Goal: Transaction & Acquisition: Purchase product/service

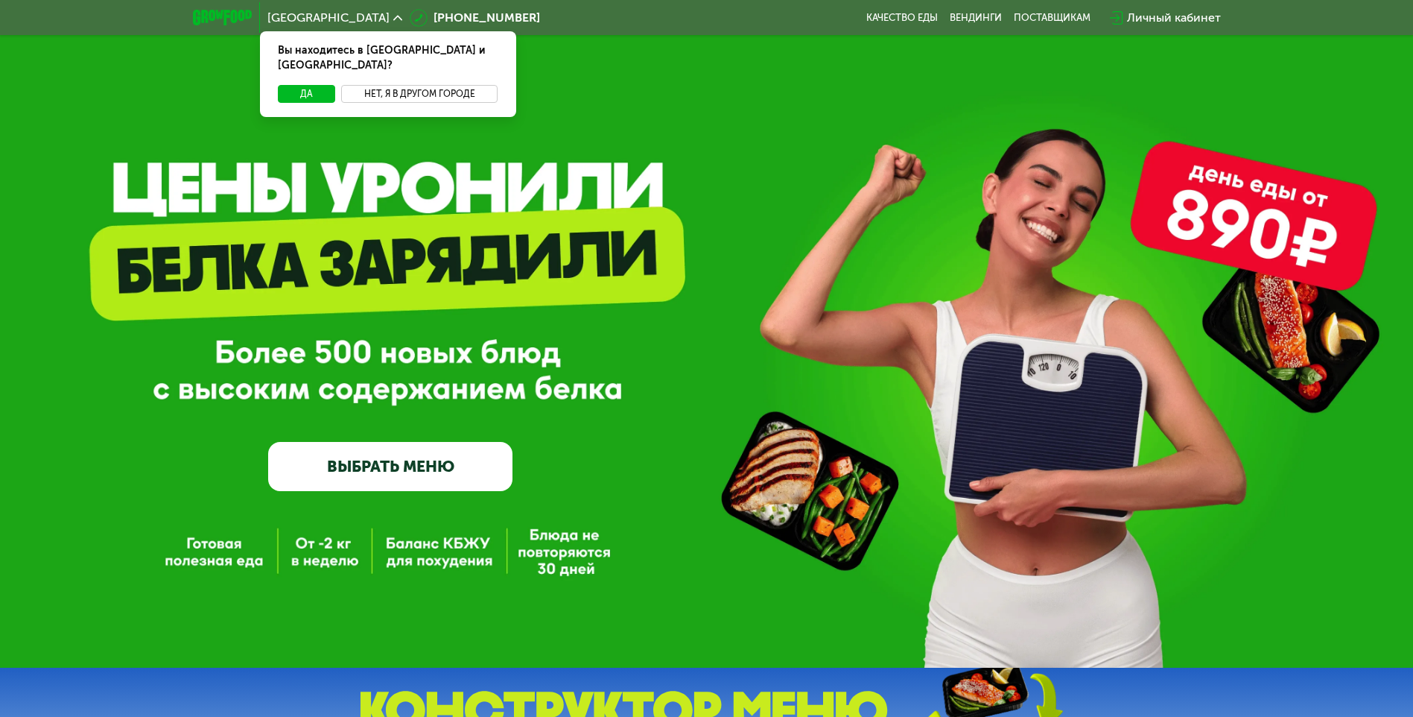
click at [402, 85] on button "Нет, я в другом городе" at bounding box center [419, 94] width 157 height 18
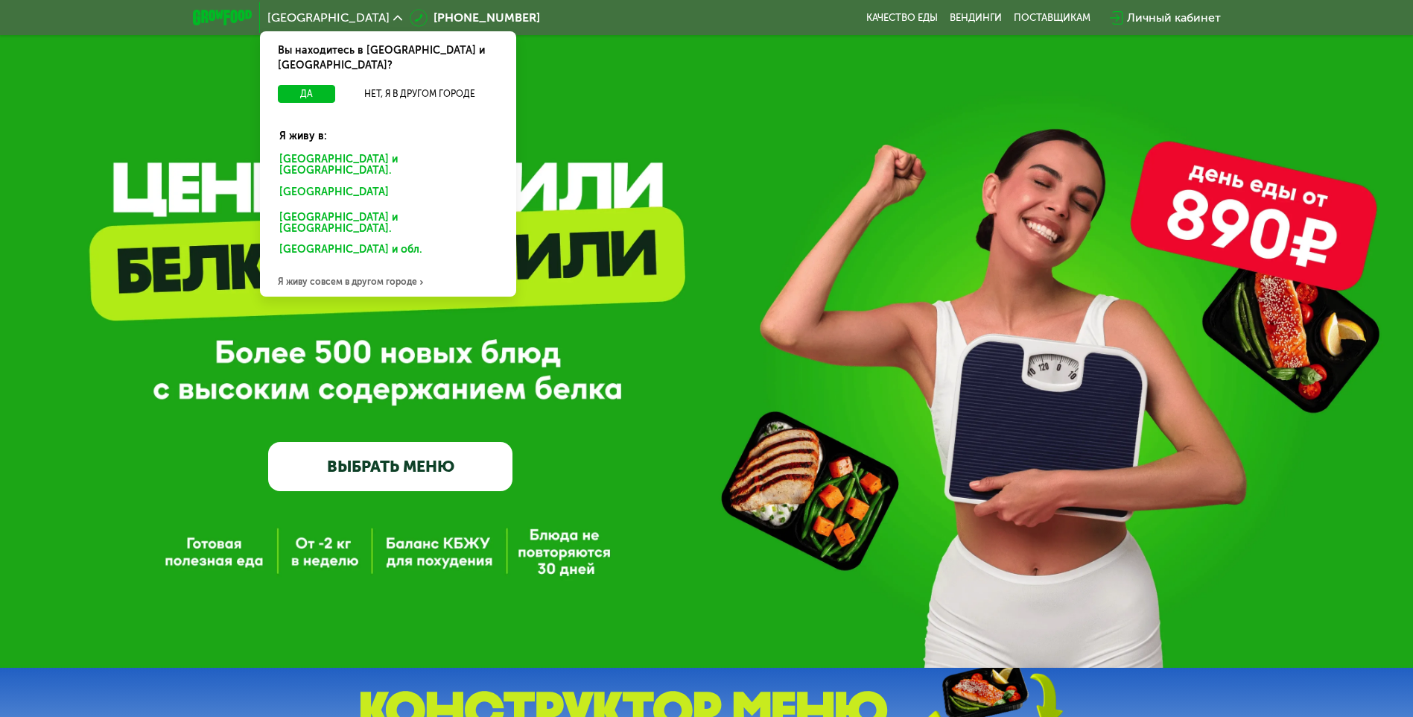
click at [326, 183] on div "[GEOGRAPHIC_DATA] и [GEOGRAPHIC_DATA]." at bounding box center [385, 195] width 232 height 24
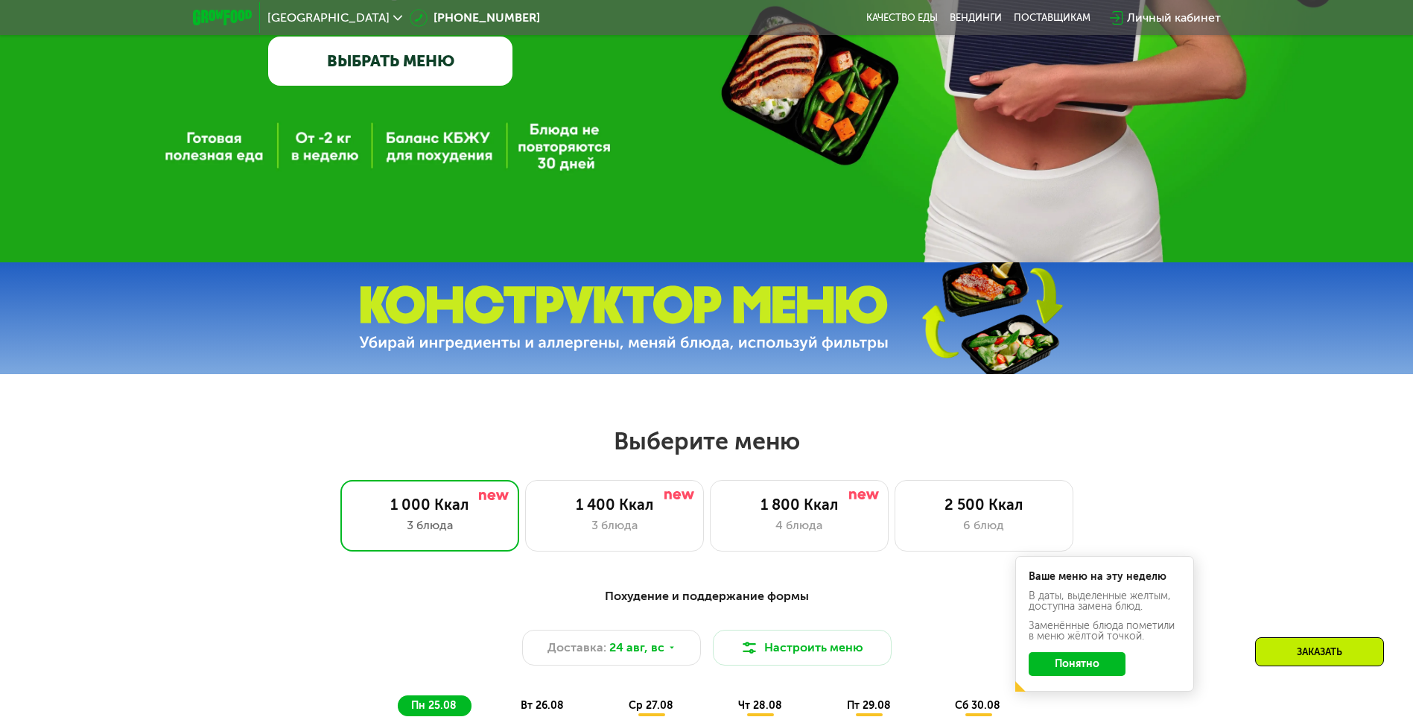
scroll to position [447, 0]
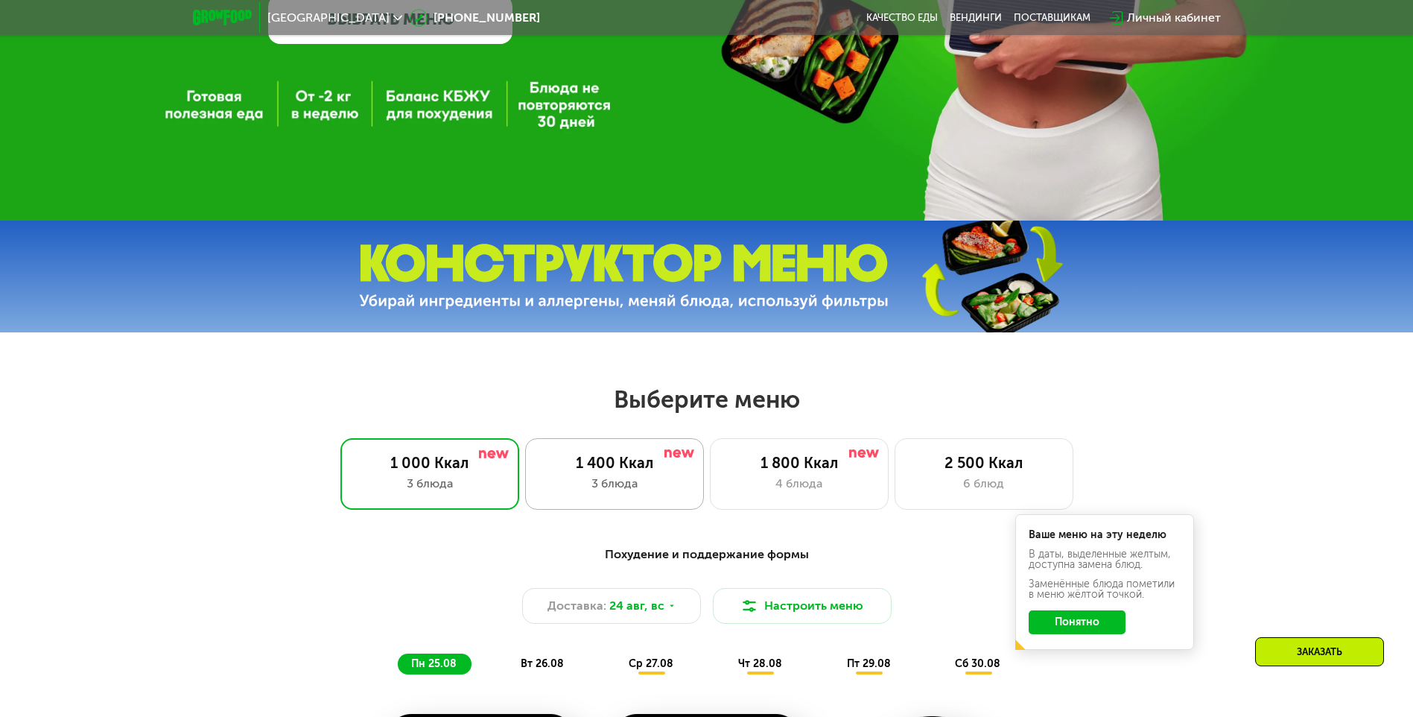
click at [600, 488] on div "3 блюда" at bounding box center [614, 484] width 147 height 18
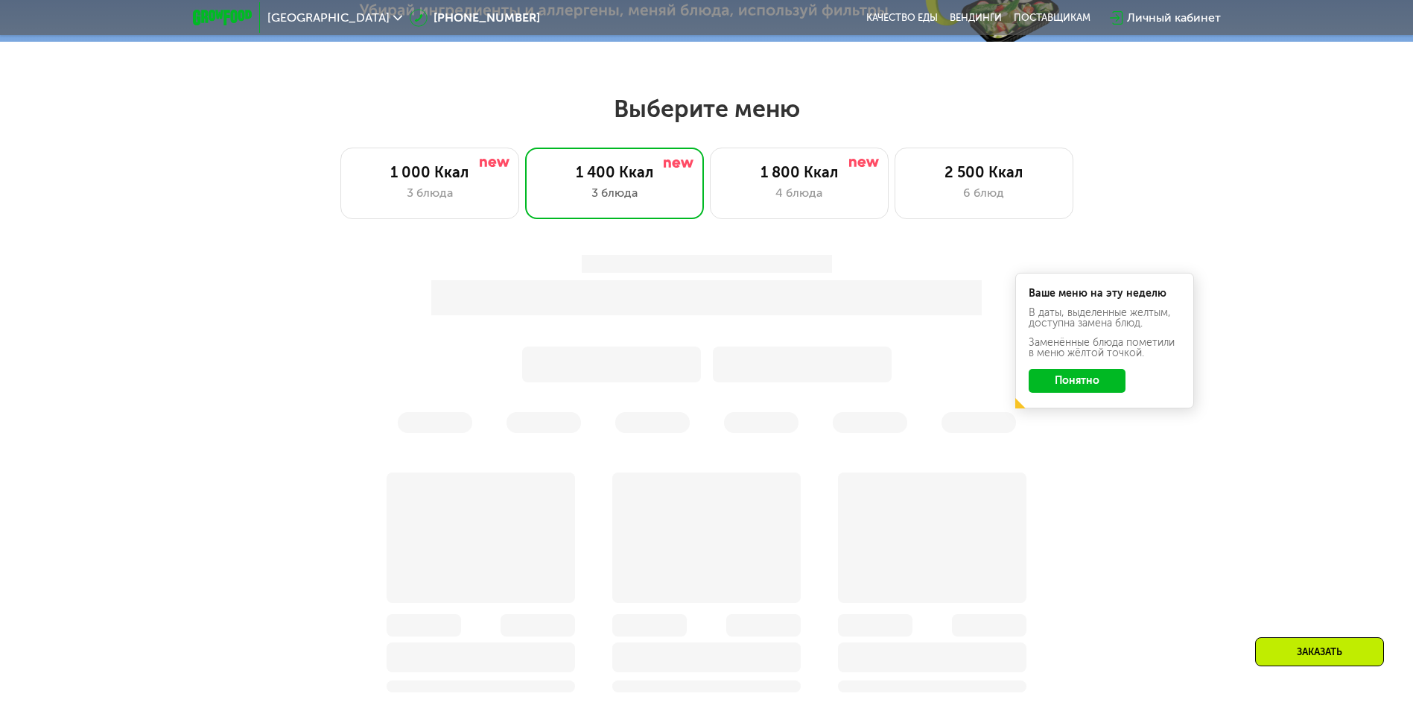
scroll to position [745, 0]
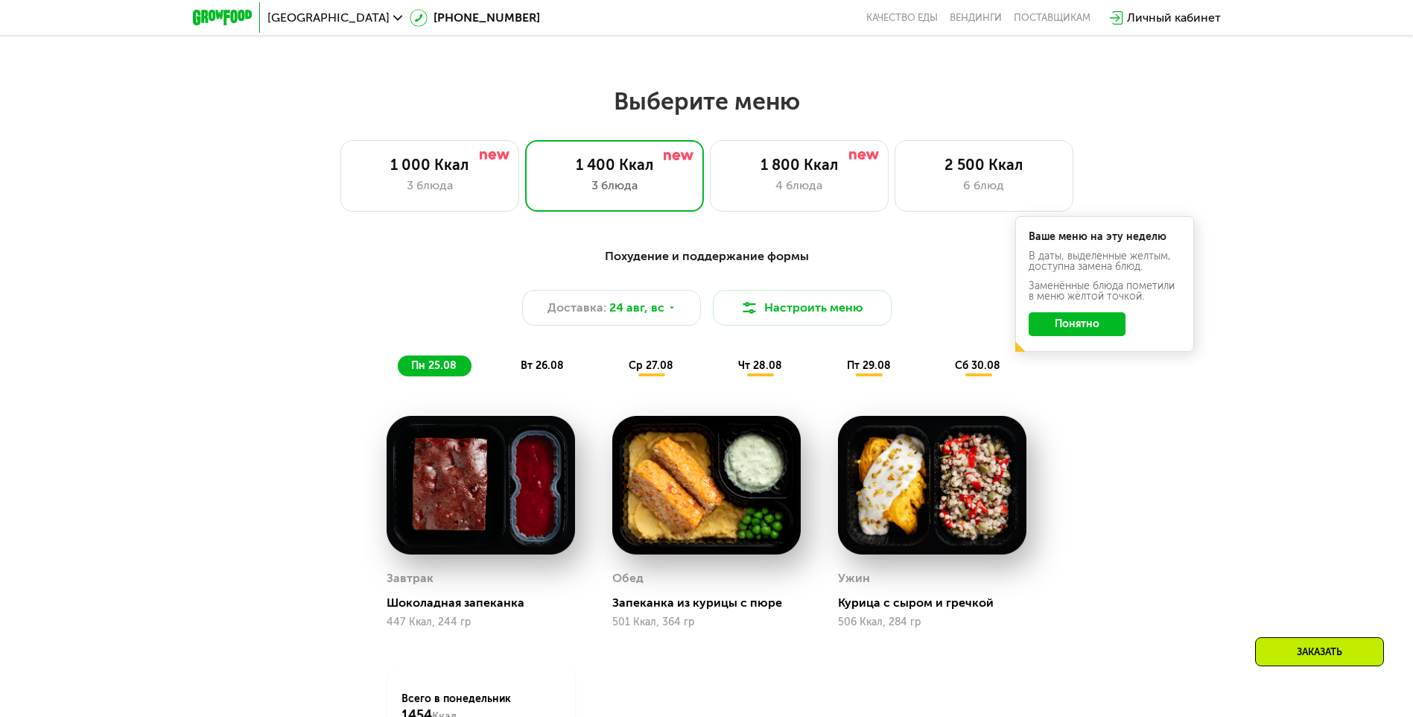
click at [1057, 336] on button "Понятно" at bounding box center [1077, 324] width 97 height 24
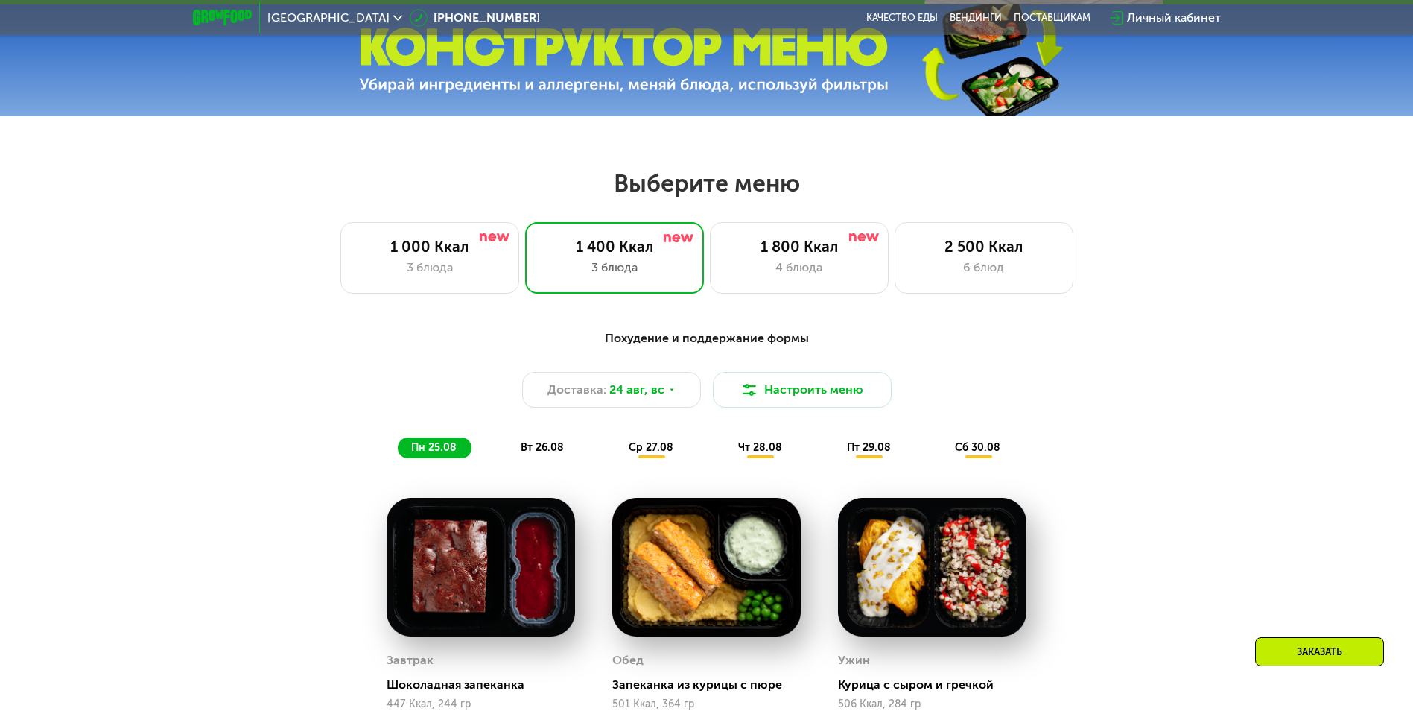
scroll to position [372, 0]
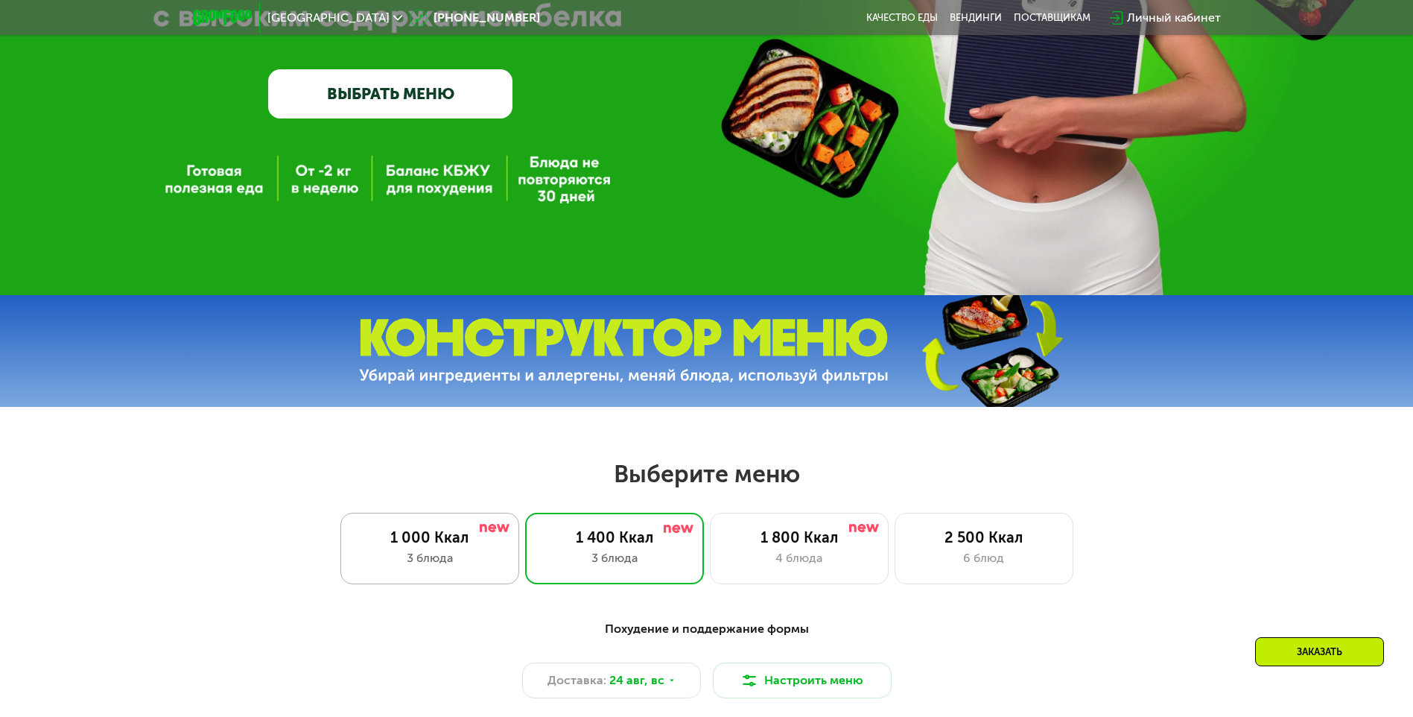
click at [394, 543] on div "1 000 Ккал" at bounding box center [429, 537] width 147 height 18
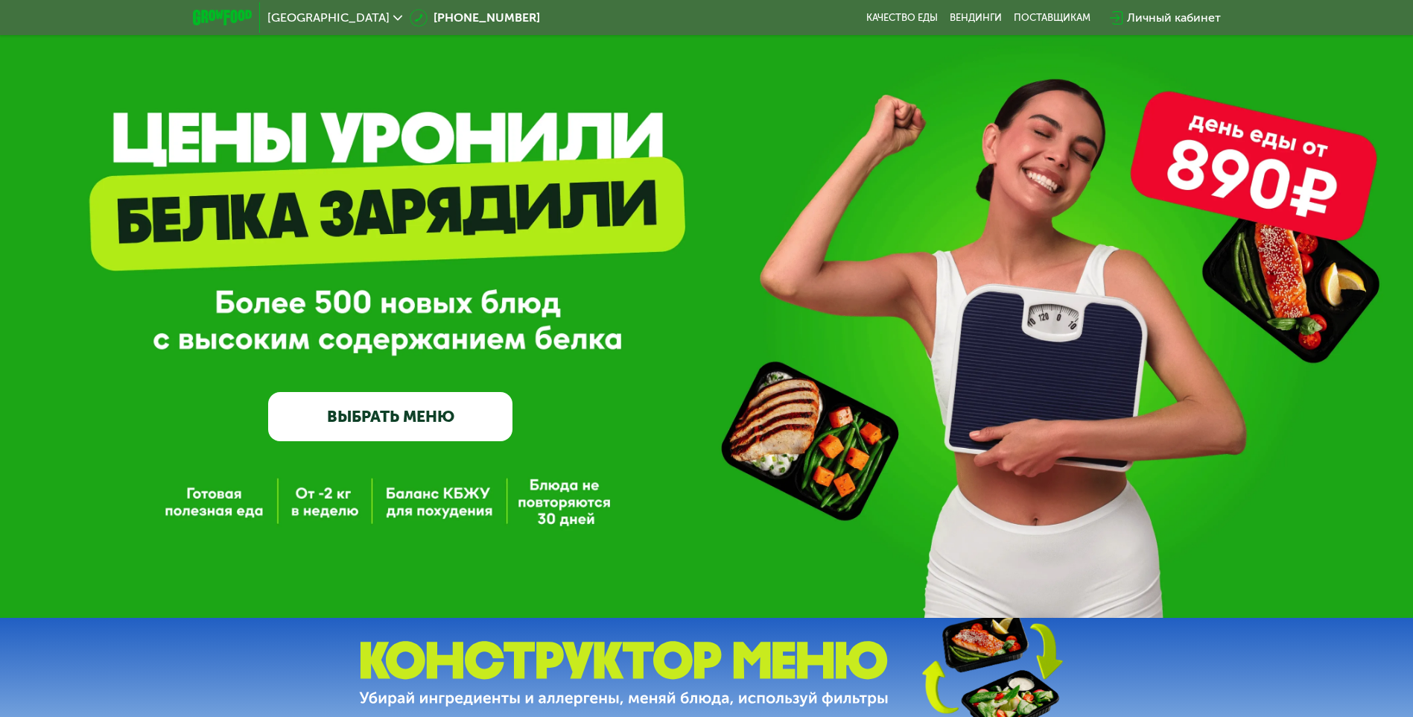
scroll to position [74, 0]
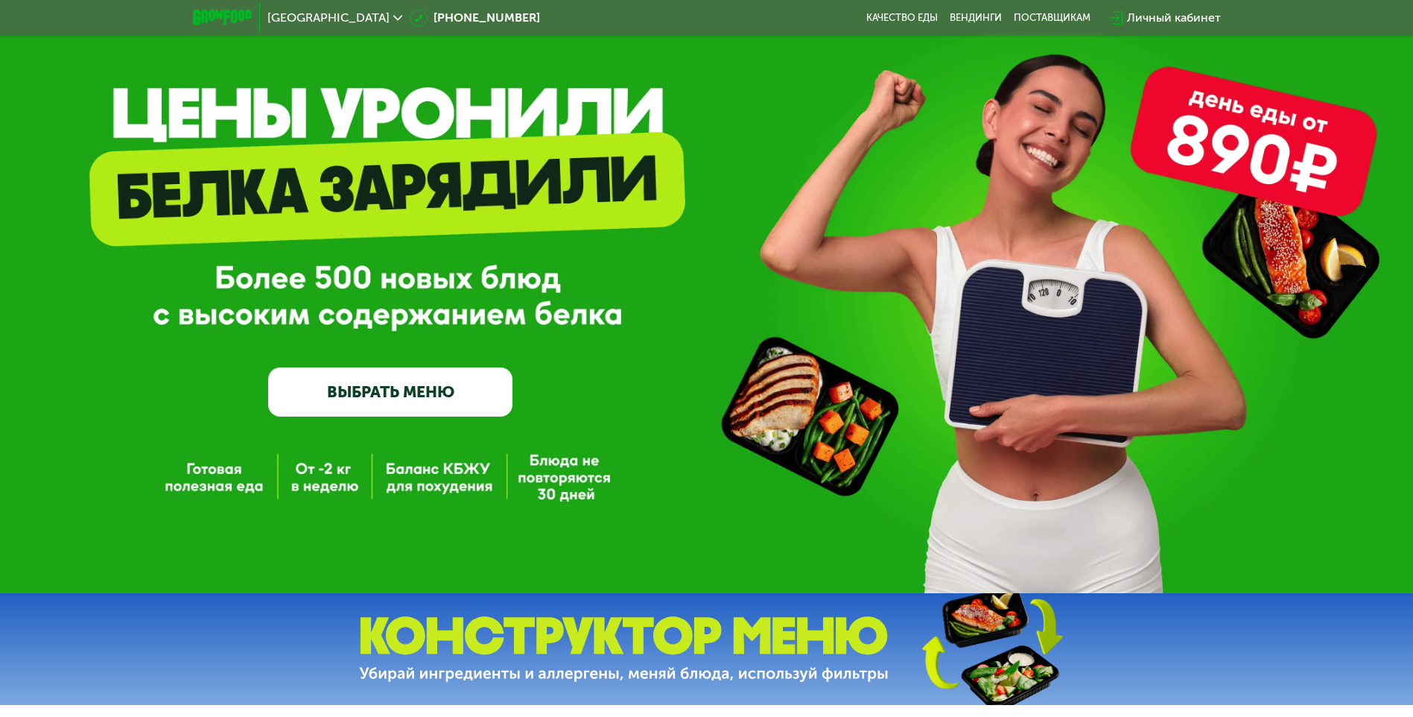
click at [475, 400] on link "ВЫБРАТЬ МЕНЮ" at bounding box center [390, 391] width 244 height 49
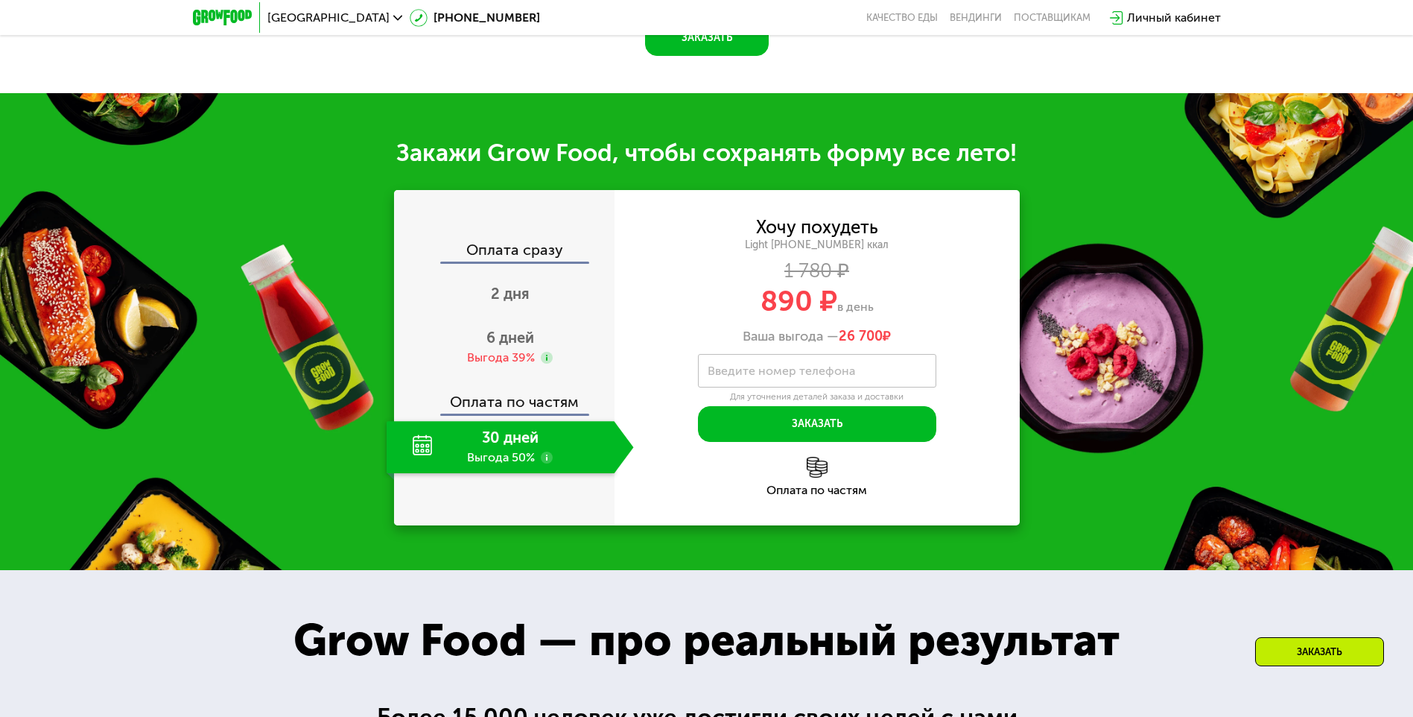
scroll to position [1547, 0]
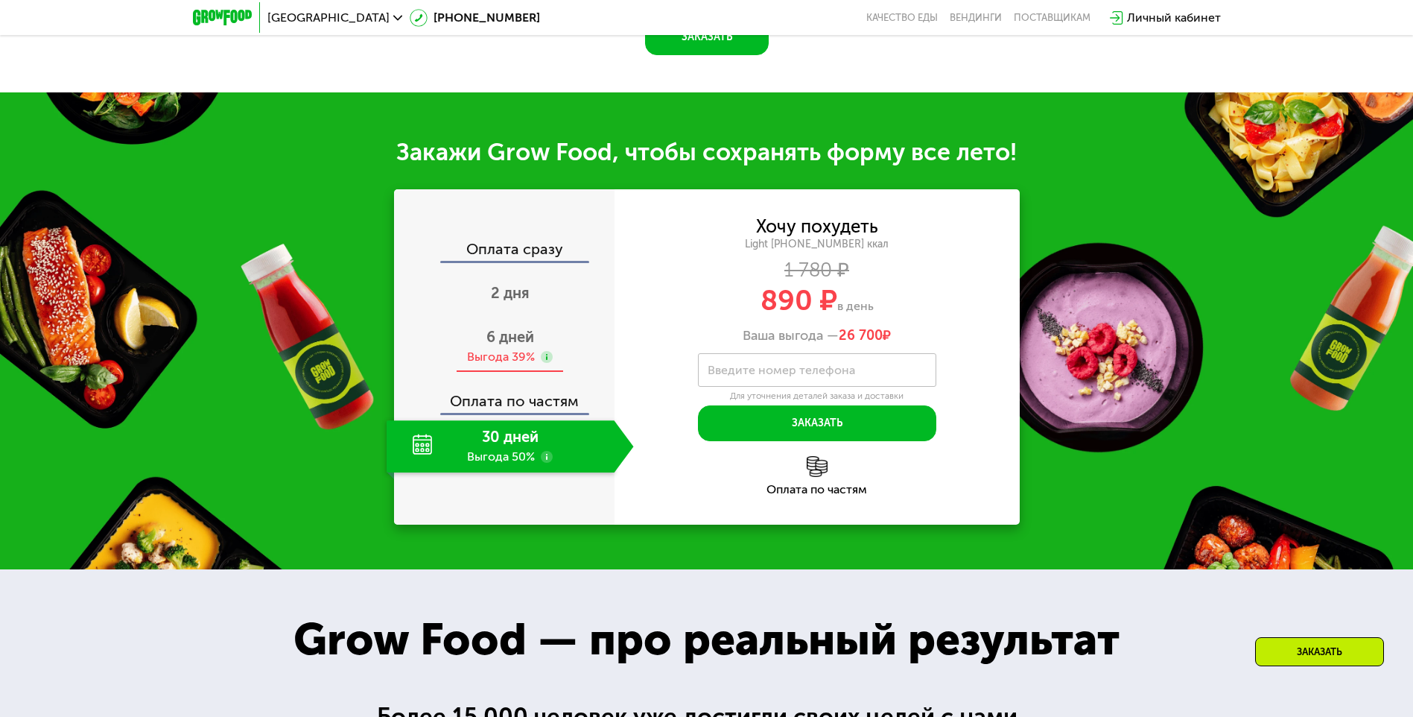
click at [502, 335] on span "6 дней" at bounding box center [510, 337] width 48 height 18
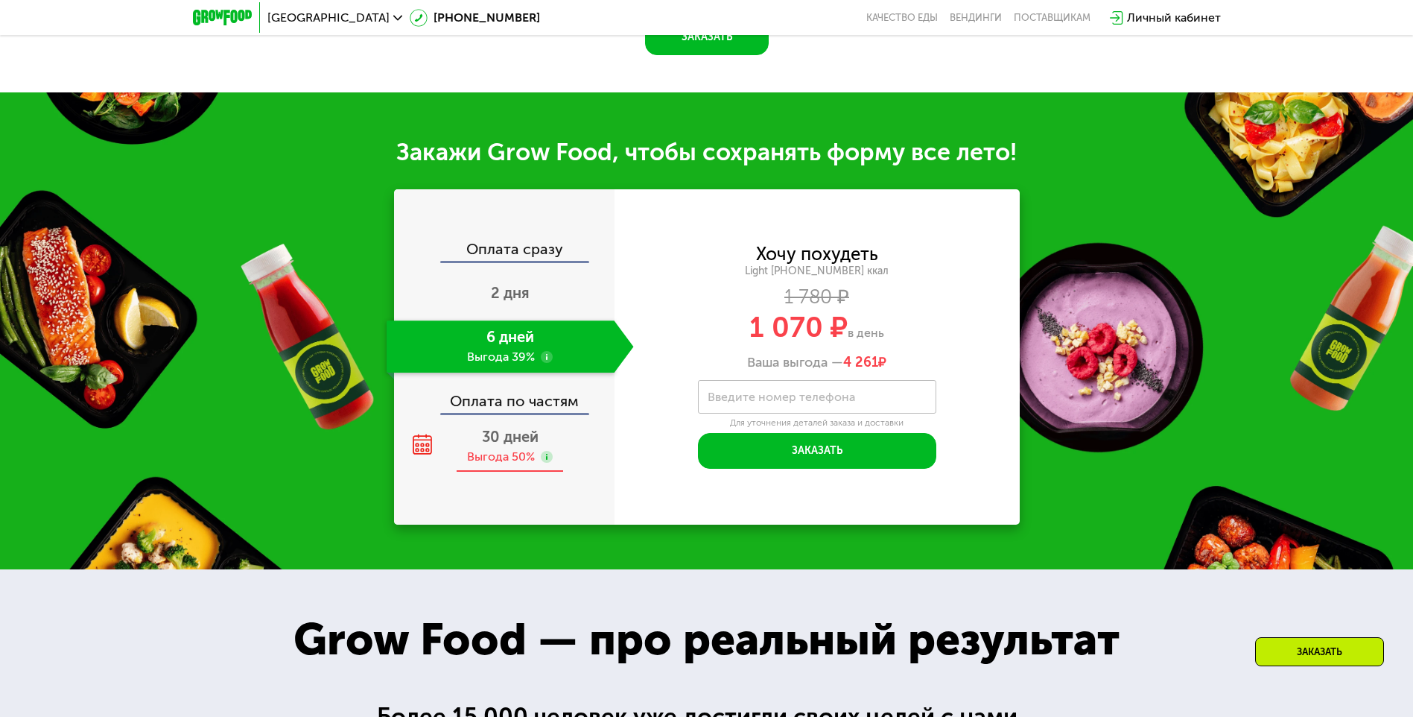
click at [510, 442] on span "30 дней" at bounding box center [510, 437] width 57 height 18
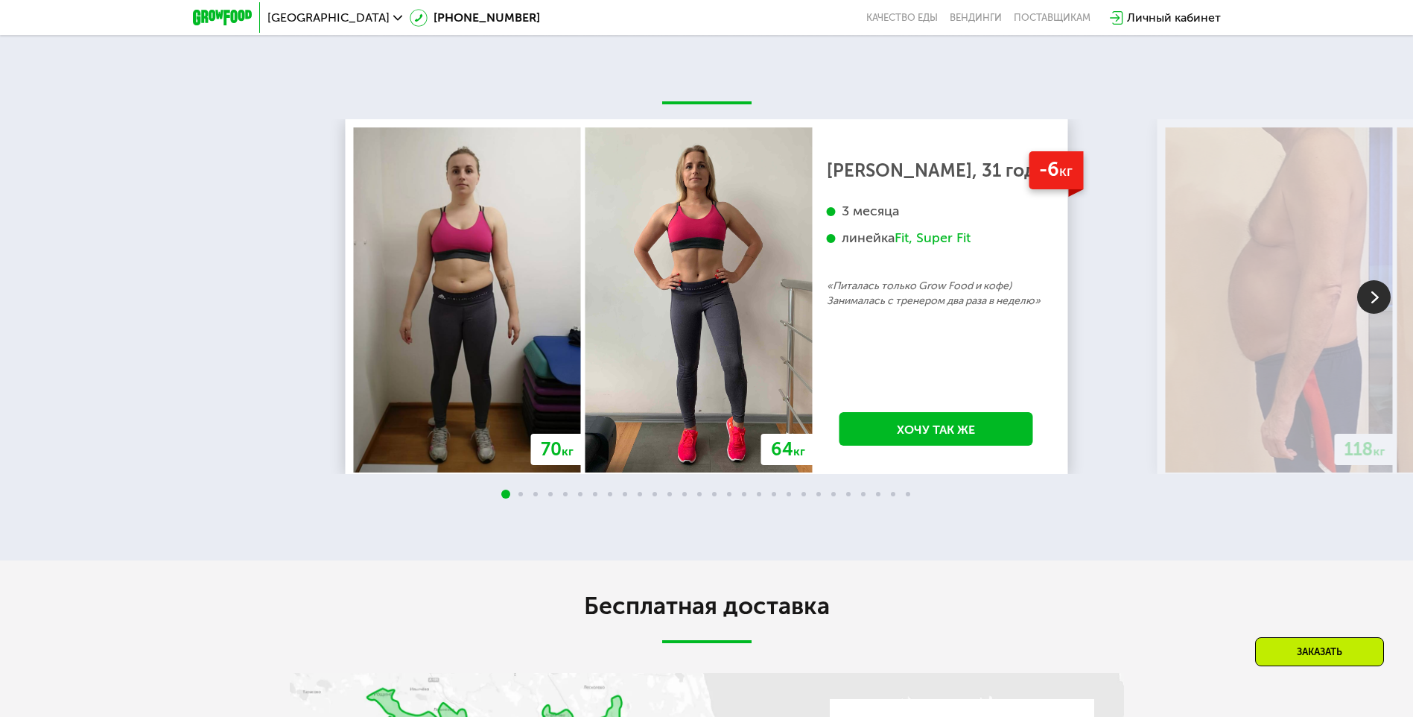
scroll to position [2813, 0]
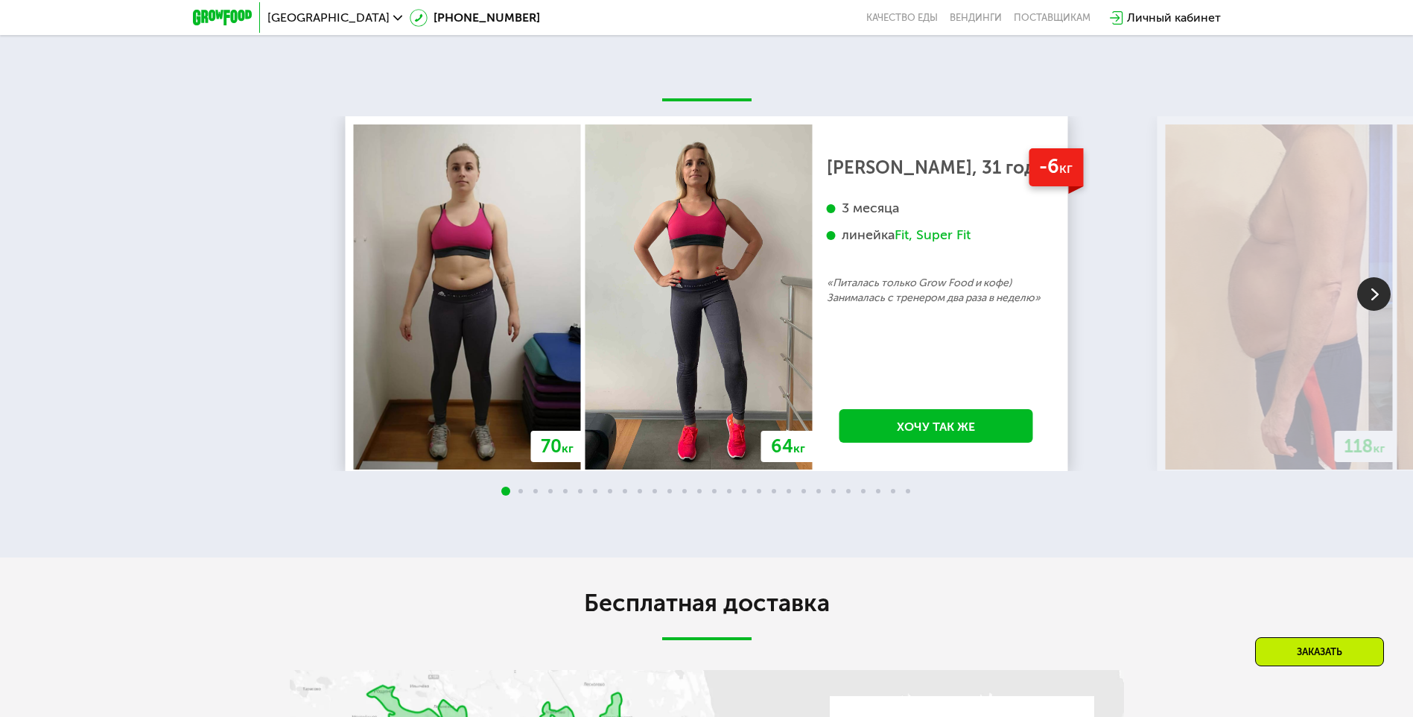
click at [1376, 287] on img at bounding box center [1374, 294] width 34 height 34
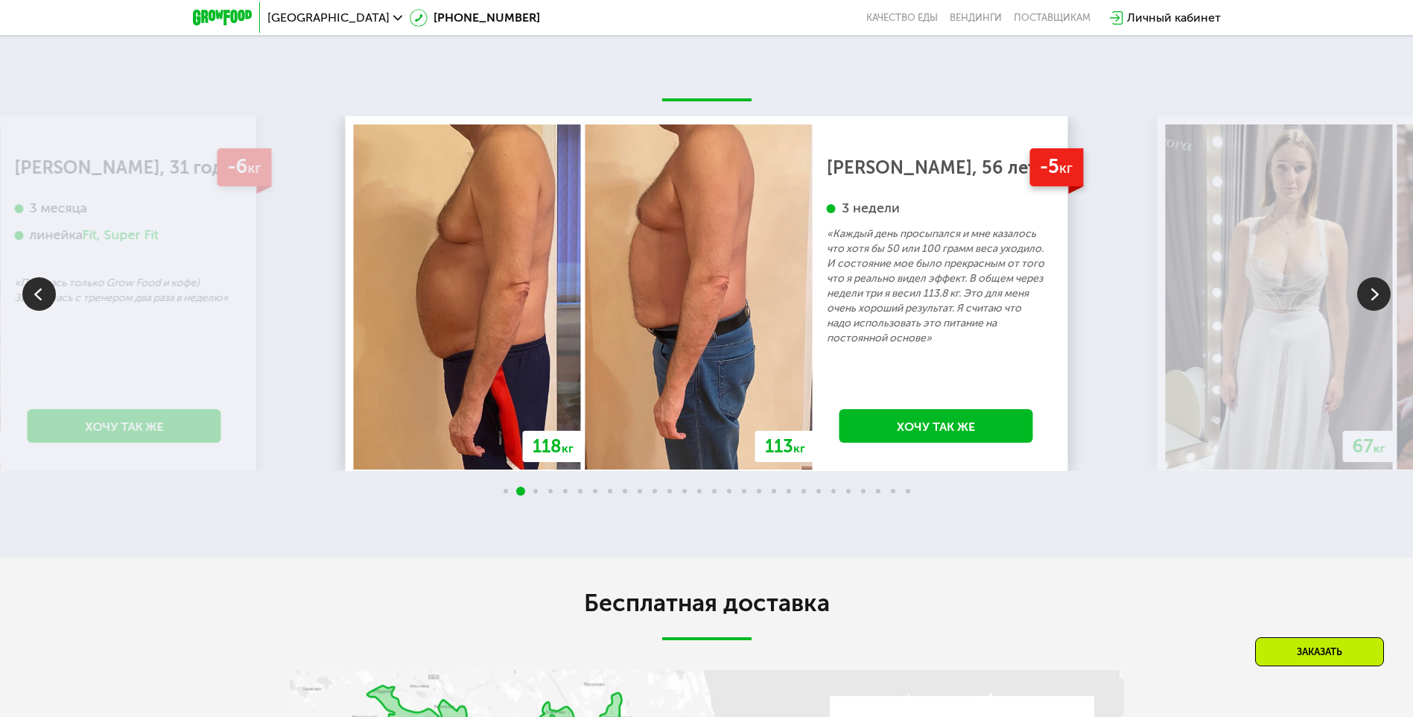
click at [1376, 286] on img at bounding box center [1374, 294] width 34 height 34
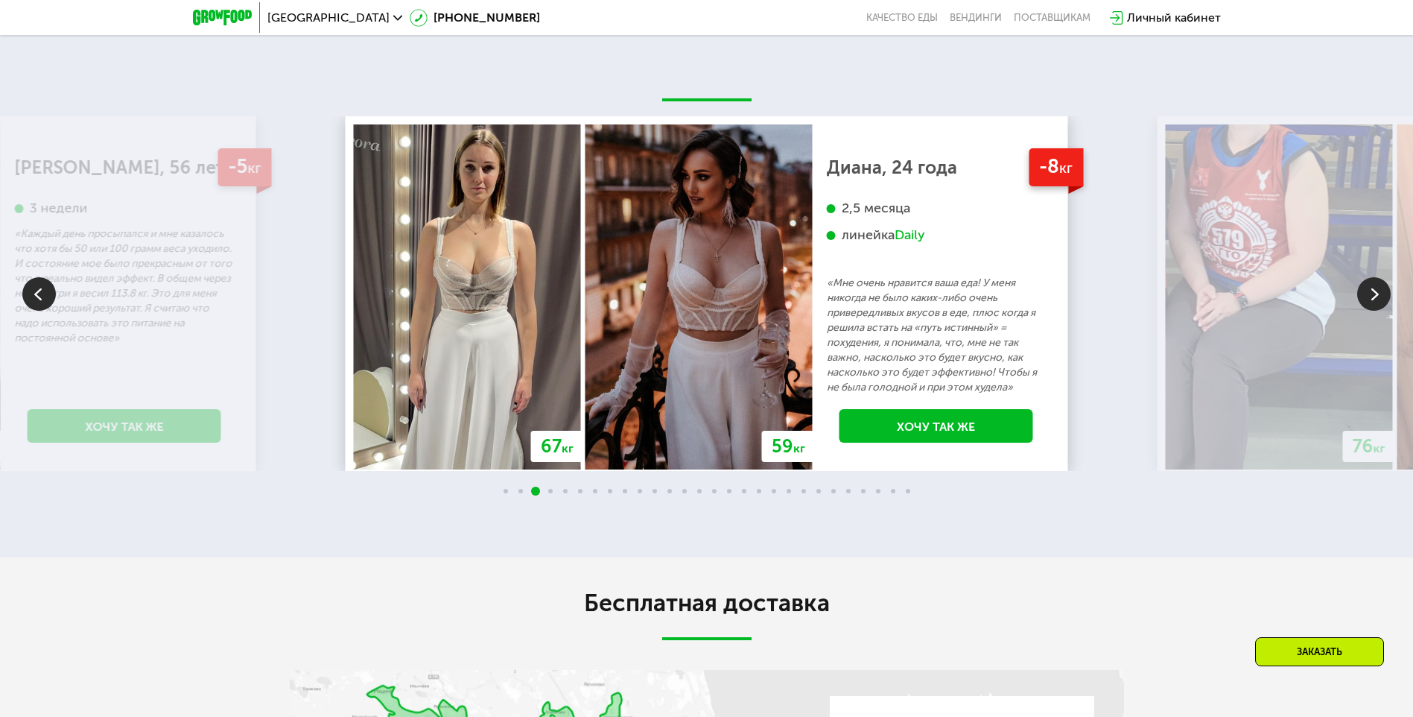
click at [1376, 286] on img at bounding box center [1374, 294] width 34 height 34
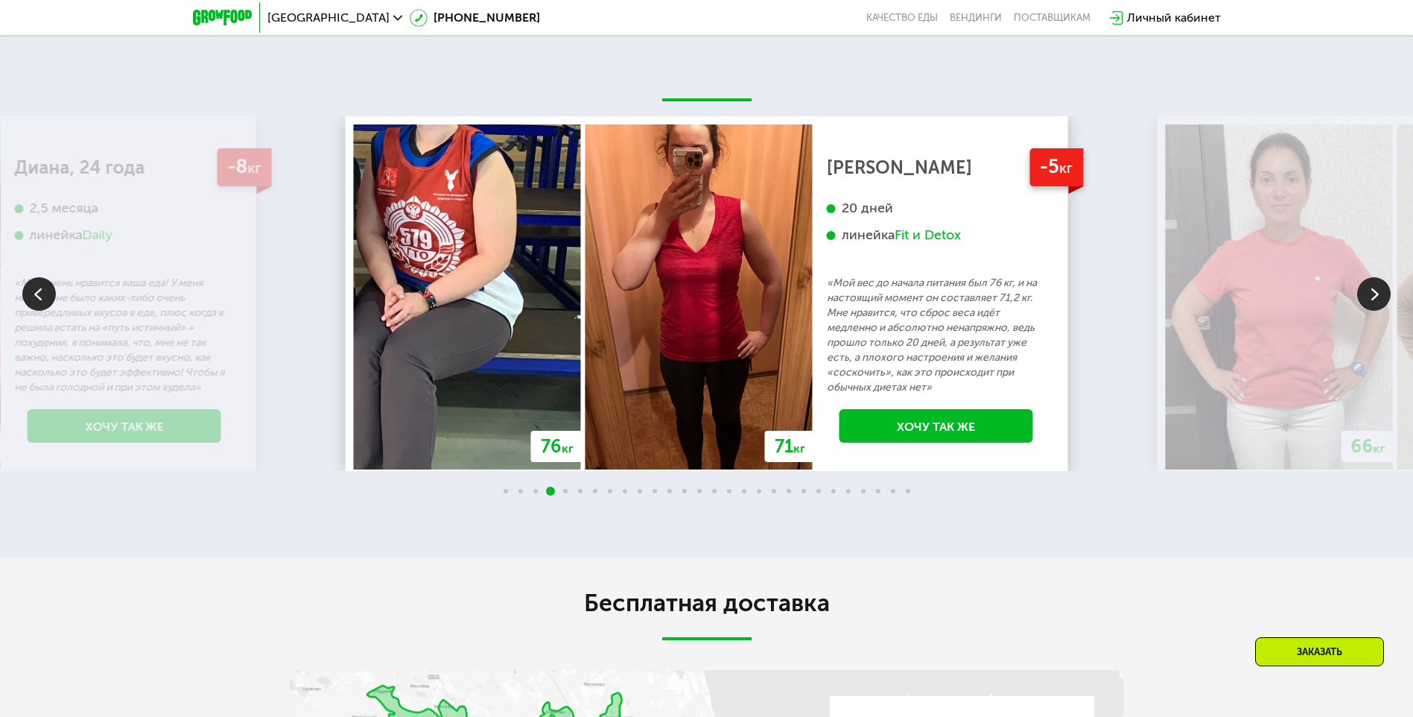
click at [1376, 286] on img at bounding box center [1374, 294] width 34 height 34
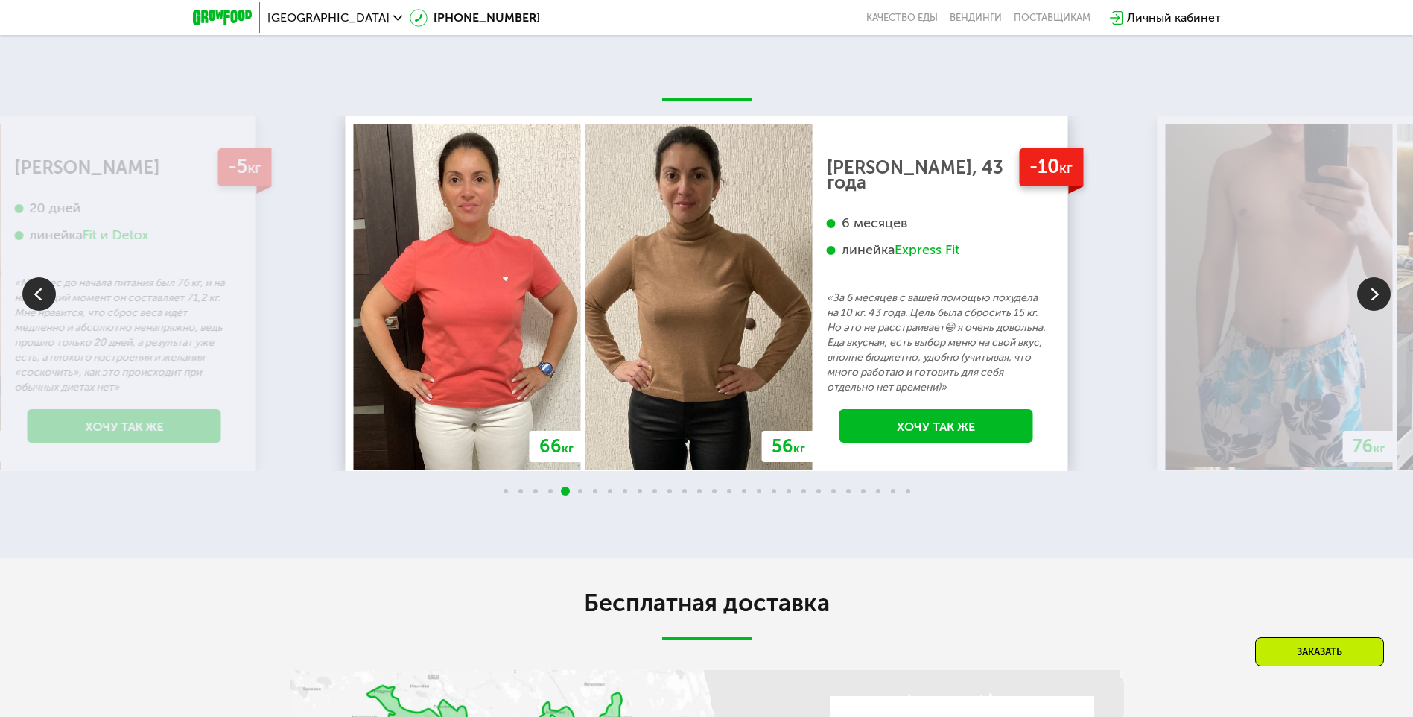
click at [1371, 287] on img at bounding box center [1374, 294] width 34 height 34
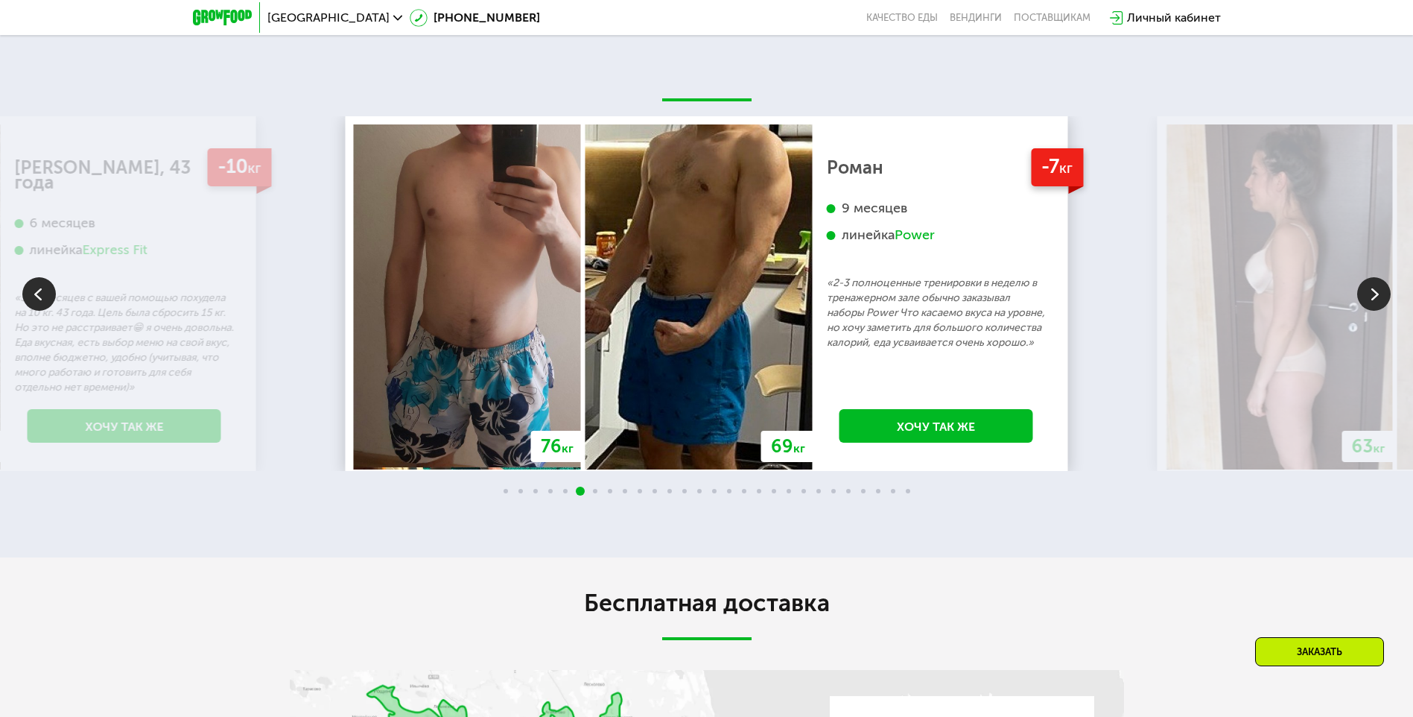
click at [1371, 287] on img at bounding box center [1374, 294] width 34 height 34
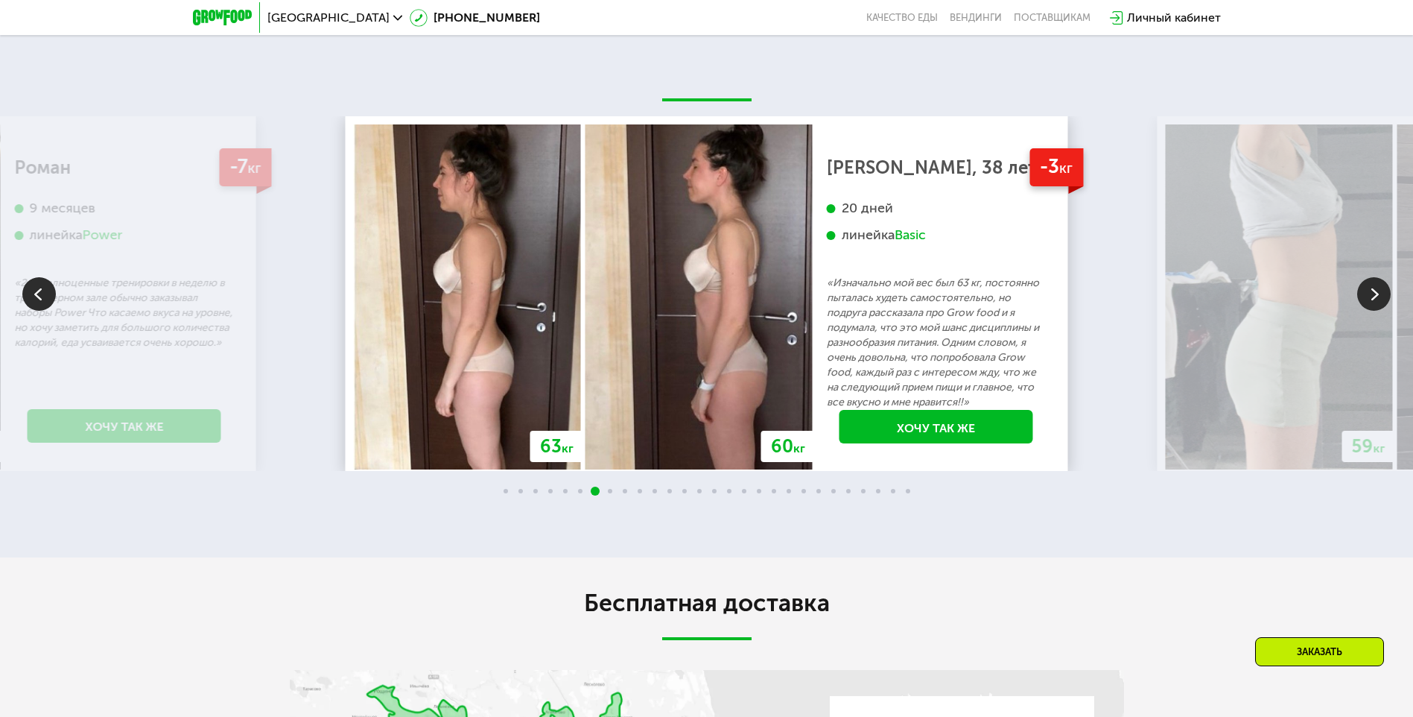
click at [1371, 287] on img at bounding box center [1374, 294] width 34 height 34
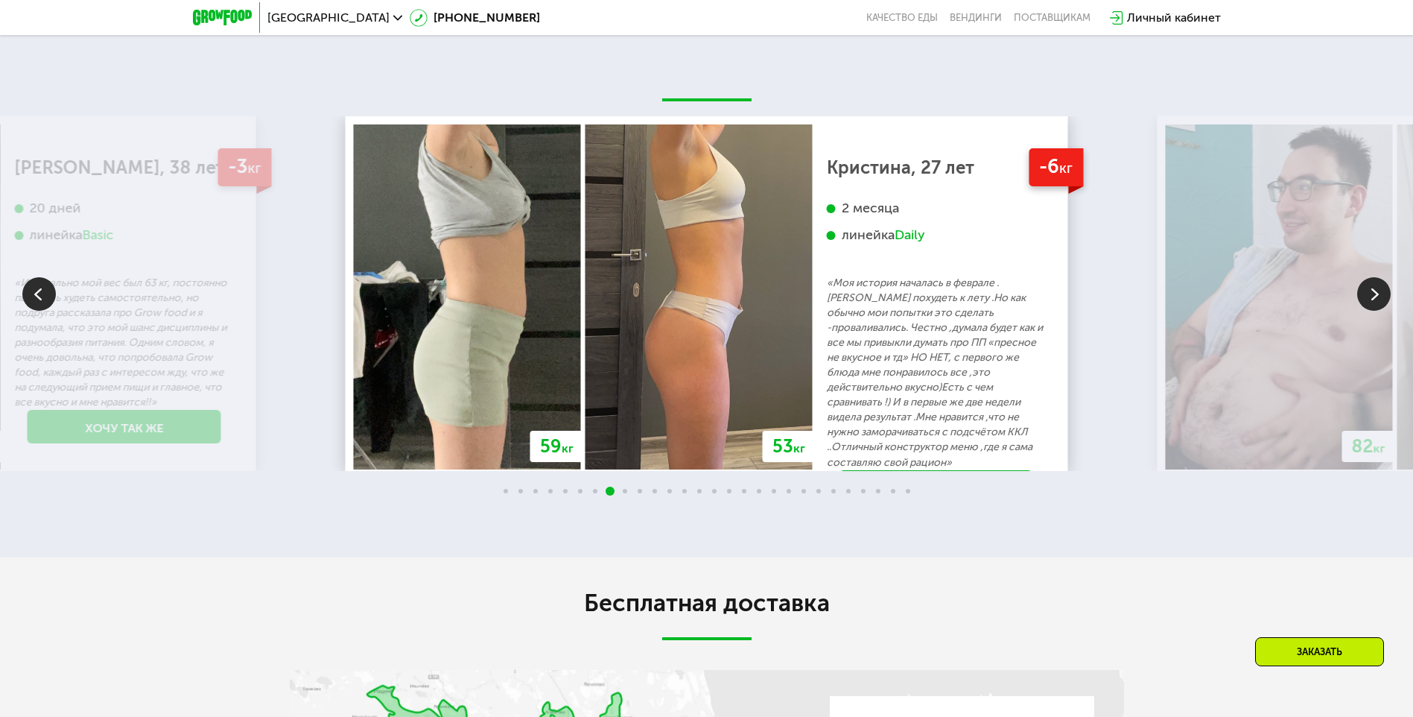
click at [1371, 287] on img at bounding box center [1374, 294] width 34 height 34
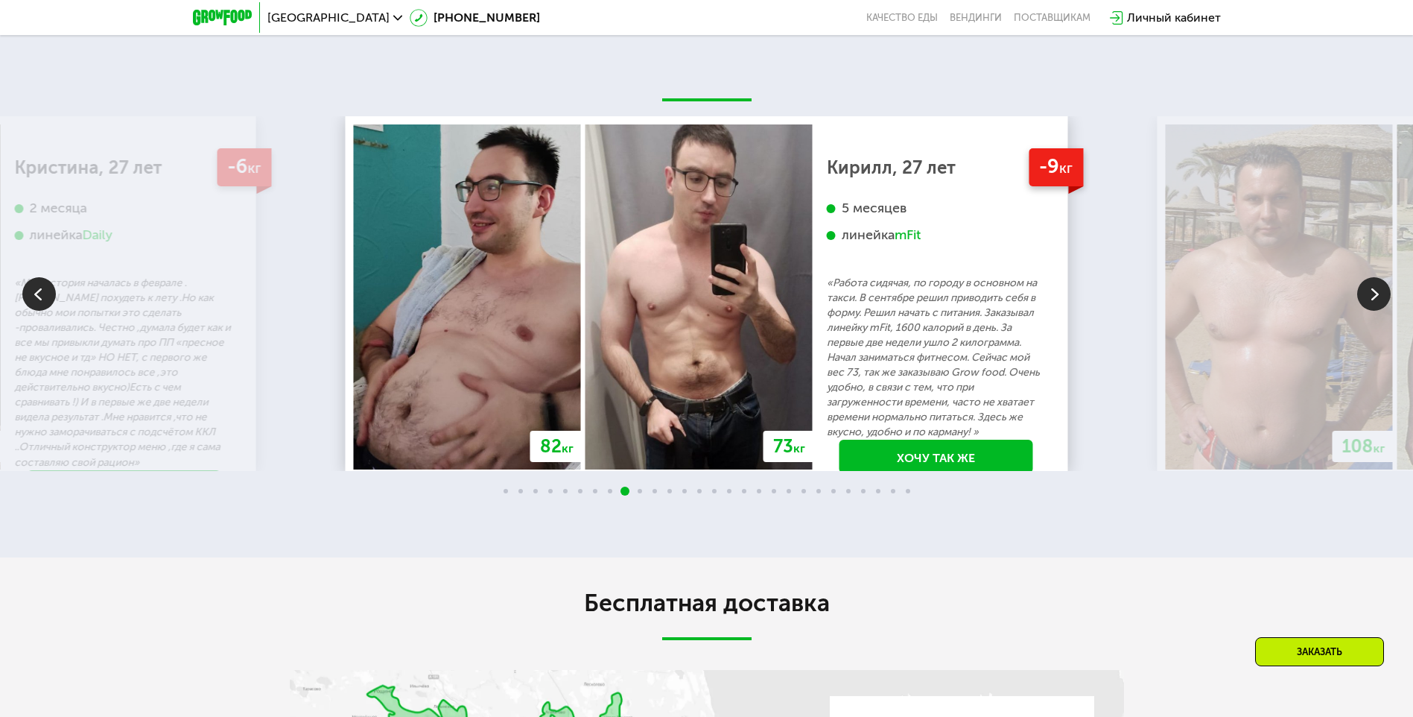
click at [1371, 287] on img at bounding box center [1374, 294] width 34 height 34
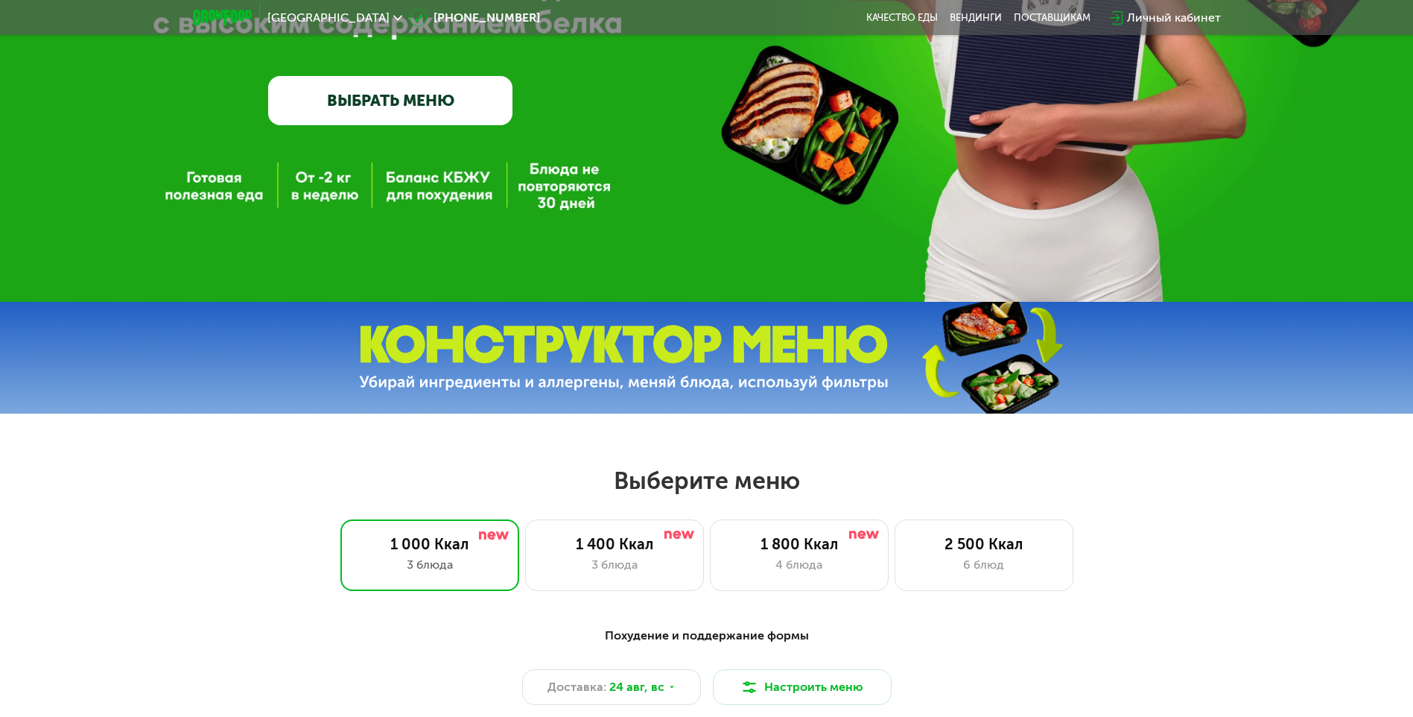
scroll to position [521, 0]
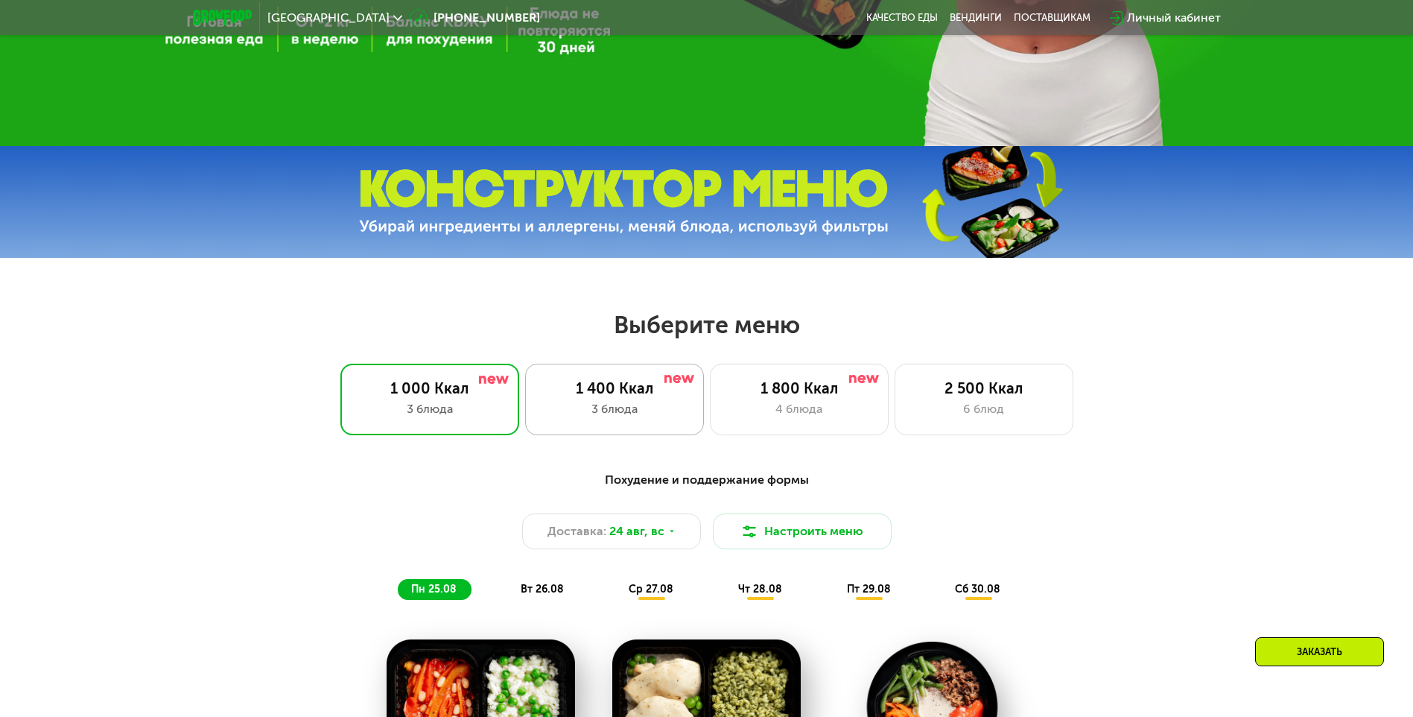
click at [710, 423] on div "1 400 Ккал 3 блюда" at bounding box center [799, 400] width 179 height 72
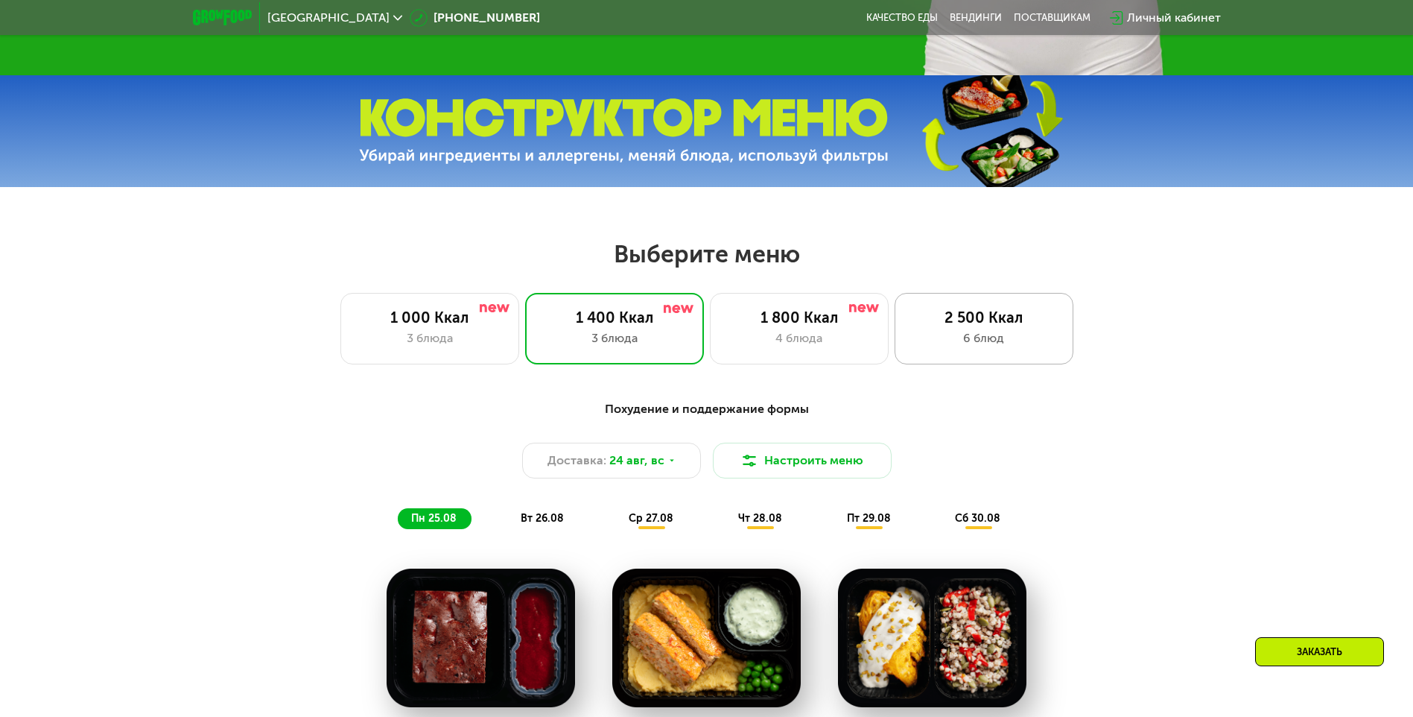
scroll to position [596, 0]
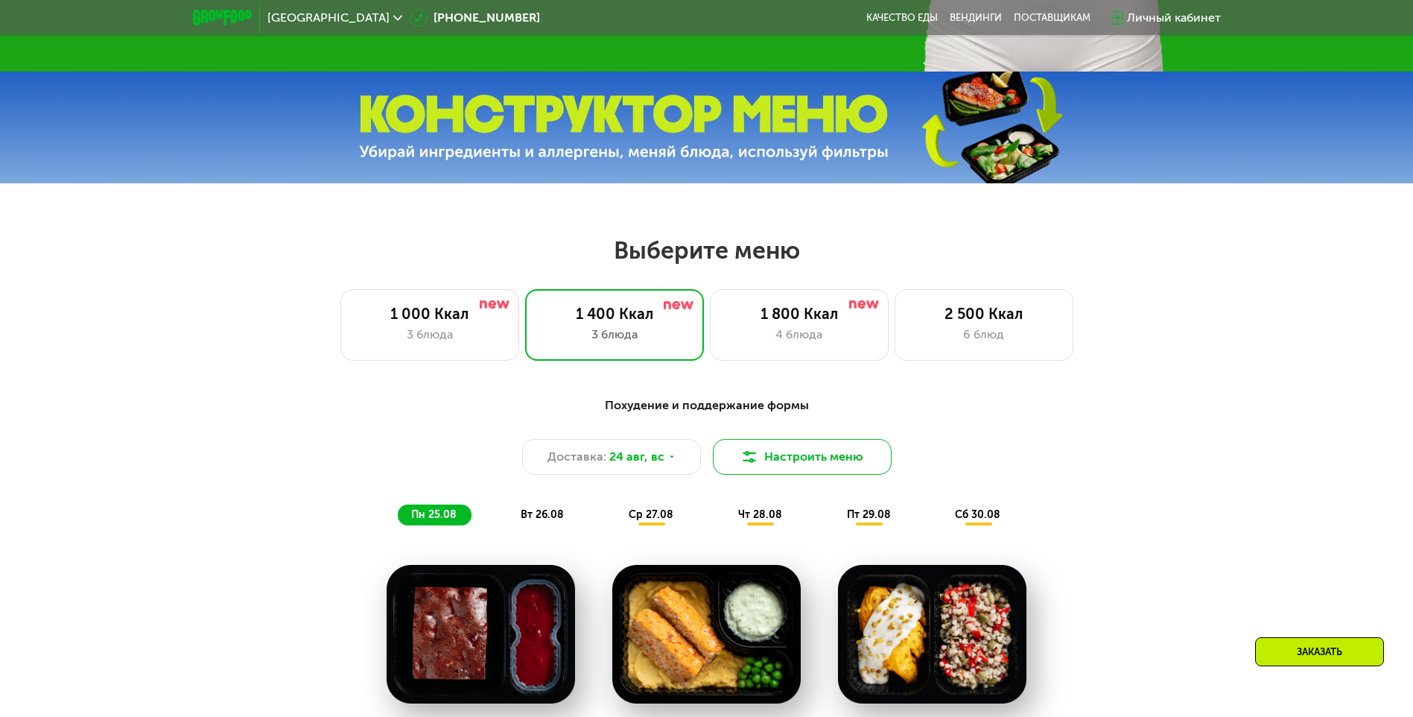
click at [857, 454] on button "Настроить меню" at bounding box center [802, 457] width 179 height 36
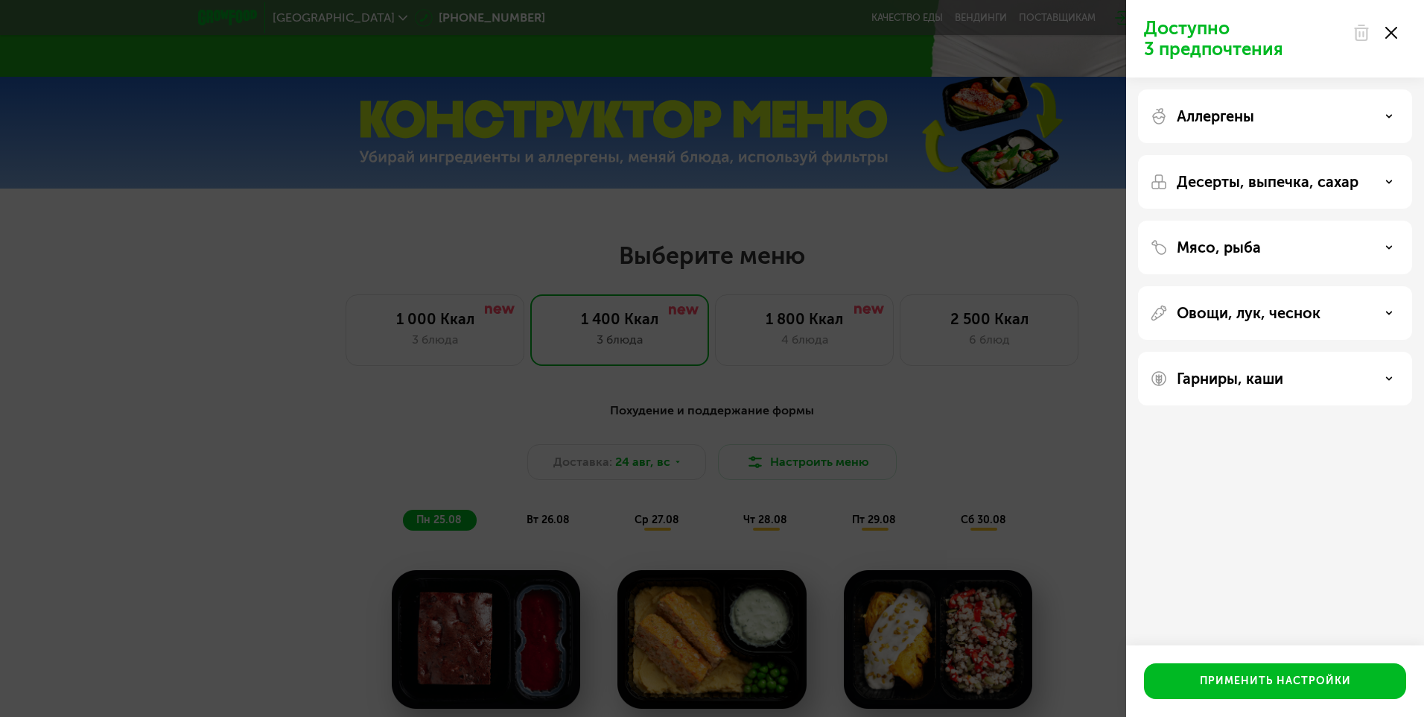
click at [1244, 221] on div "Десерты, выпечка, сахар" at bounding box center [1275, 248] width 274 height 54
click at [1257, 183] on p "Десерты, выпечка, сахар" at bounding box center [1268, 182] width 182 height 18
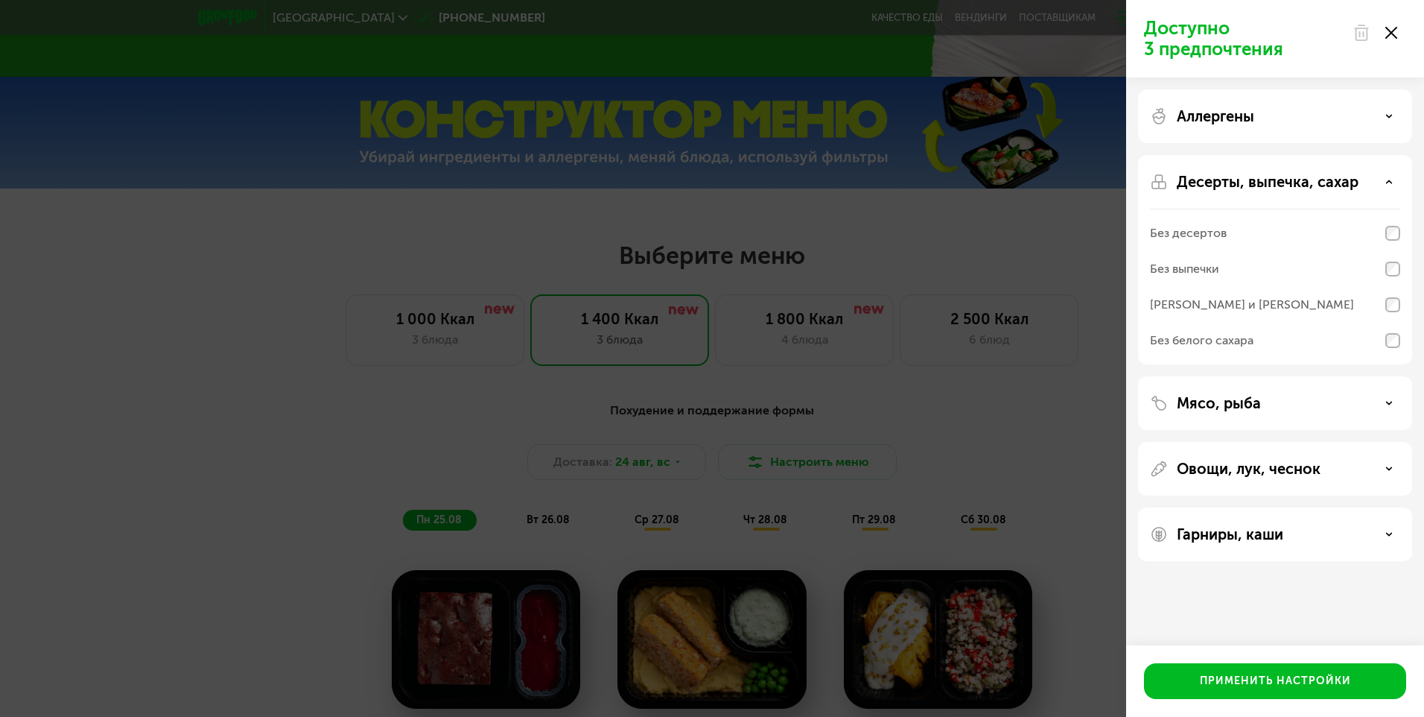
click at [1257, 183] on p "Десерты, выпечка, сахар" at bounding box center [1268, 182] width 182 height 18
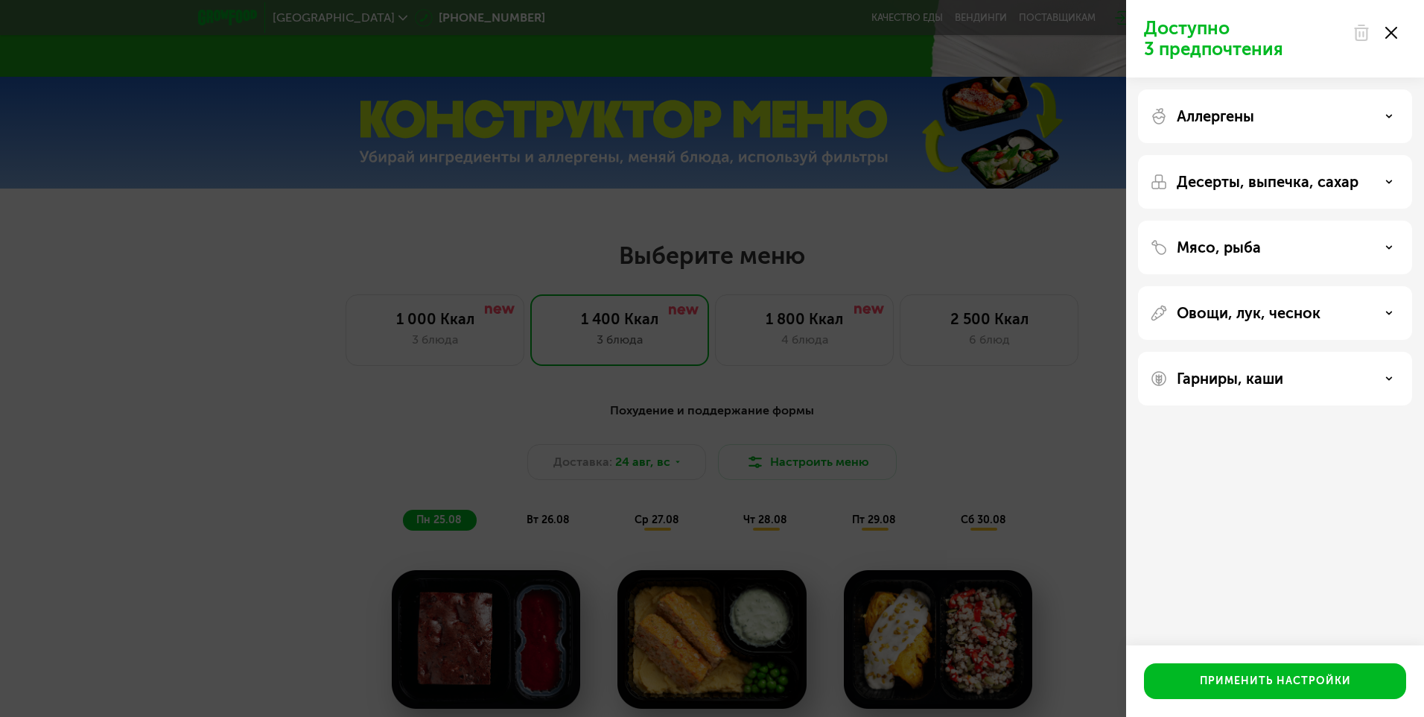
click at [1399, 34] on div at bounding box center [1375, 33] width 63 height 30
click at [1395, 34] on icon at bounding box center [1392, 33] width 12 height 12
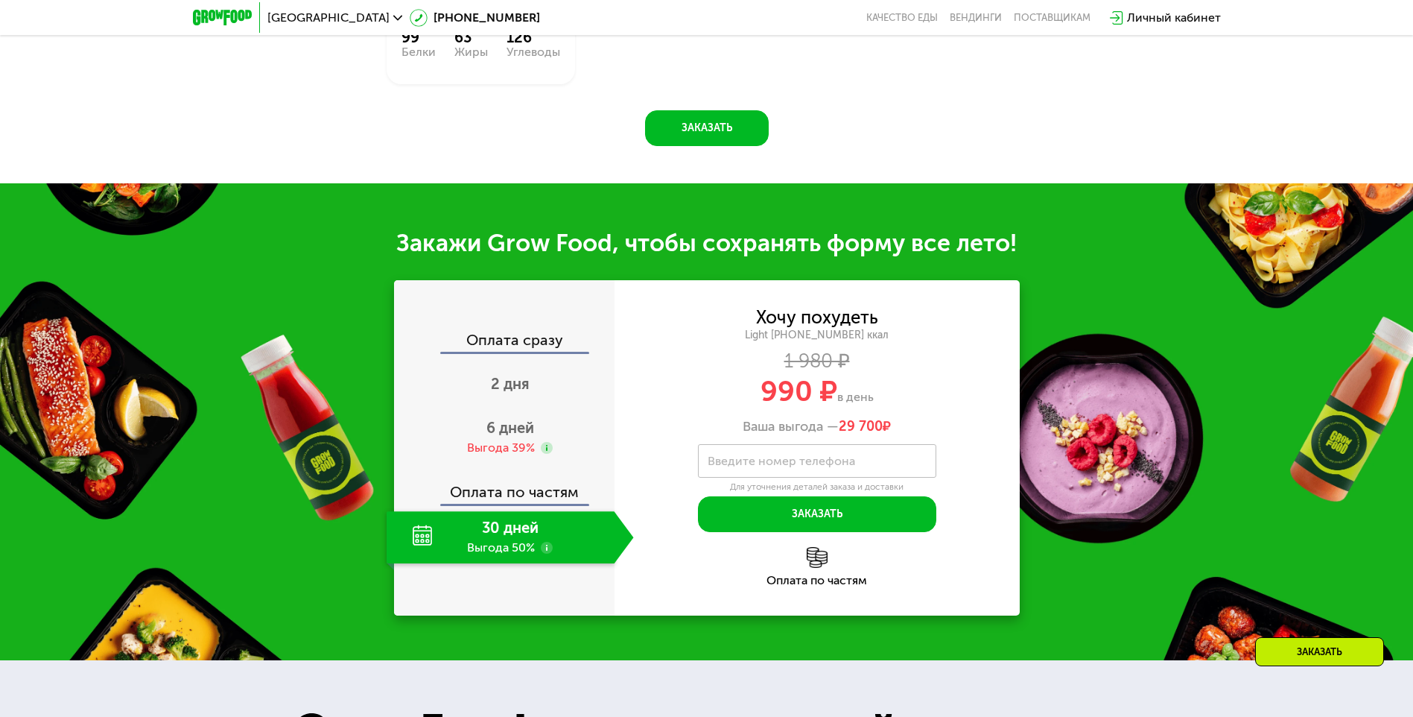
scroll to position [1441, 0]
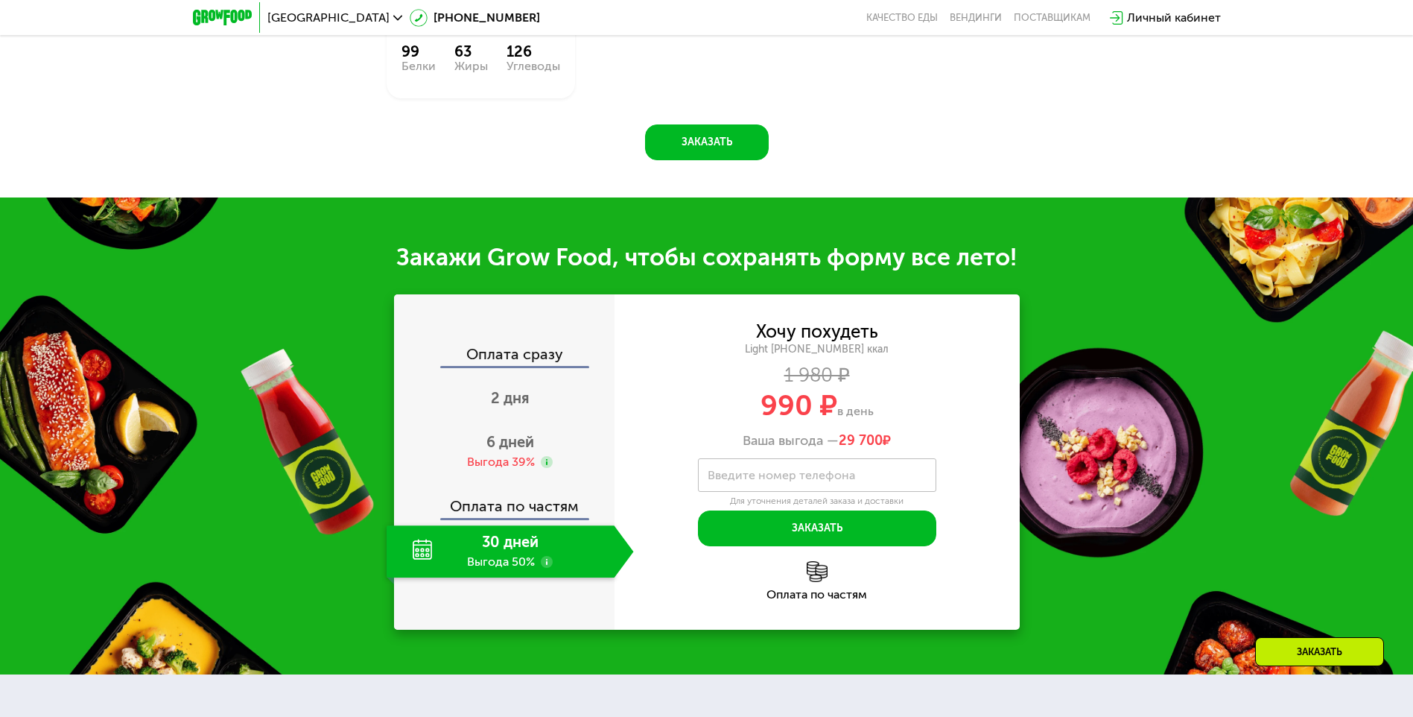
click at [1252, 407] on div "Закажи Grow Food, чтобы сохранять форму все лето! Оплата сразу 2 дня 6 дней Выг…" at bounding box center [706, 435] width 1413 height 477
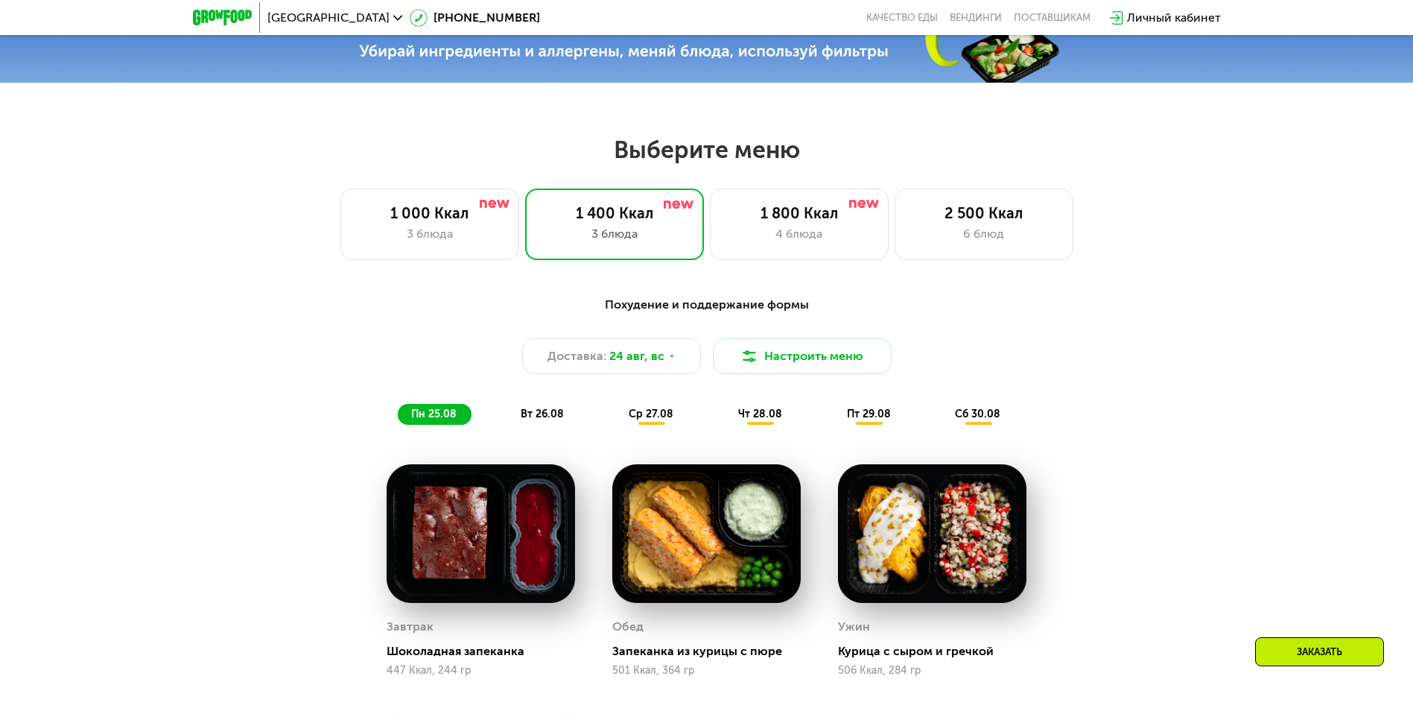
scroll to position [846, 0]
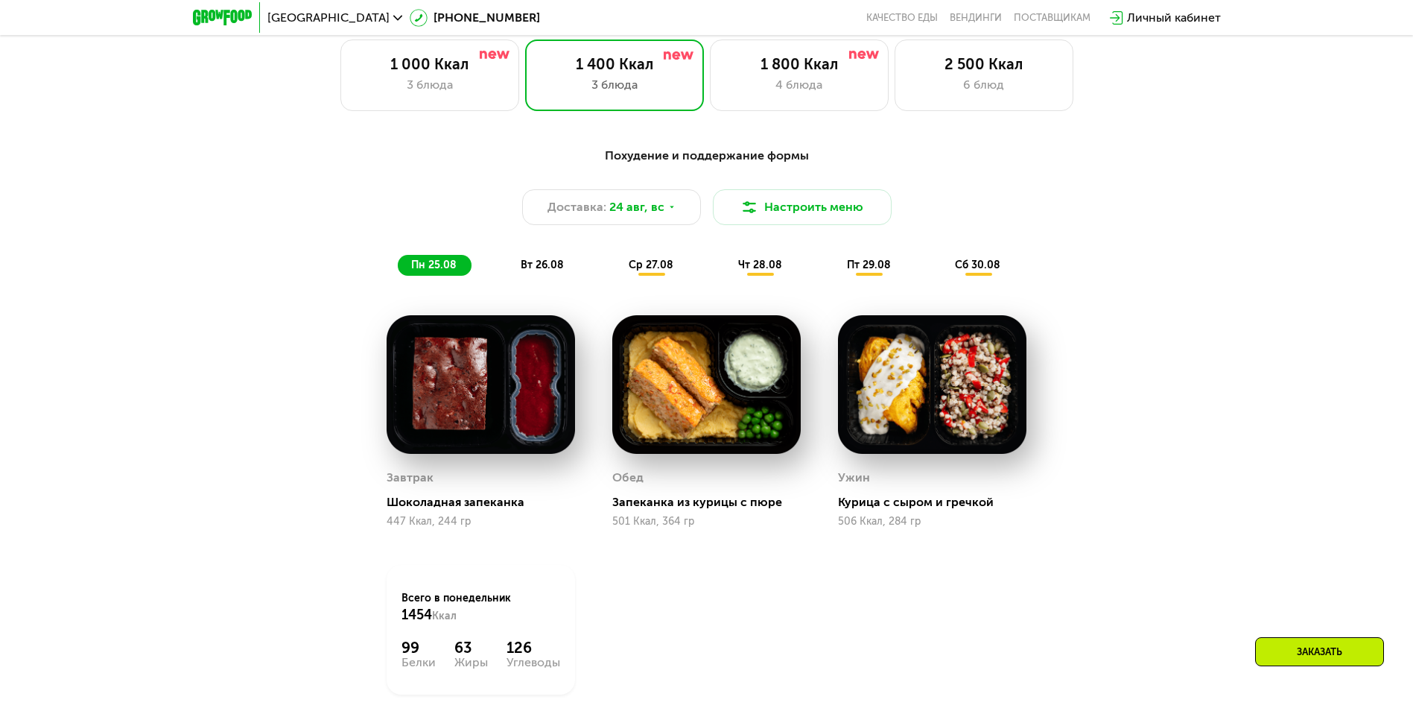
click at [535, 270] on span "вт 26.08" at bounding box center [542, 264] width 43 height 13
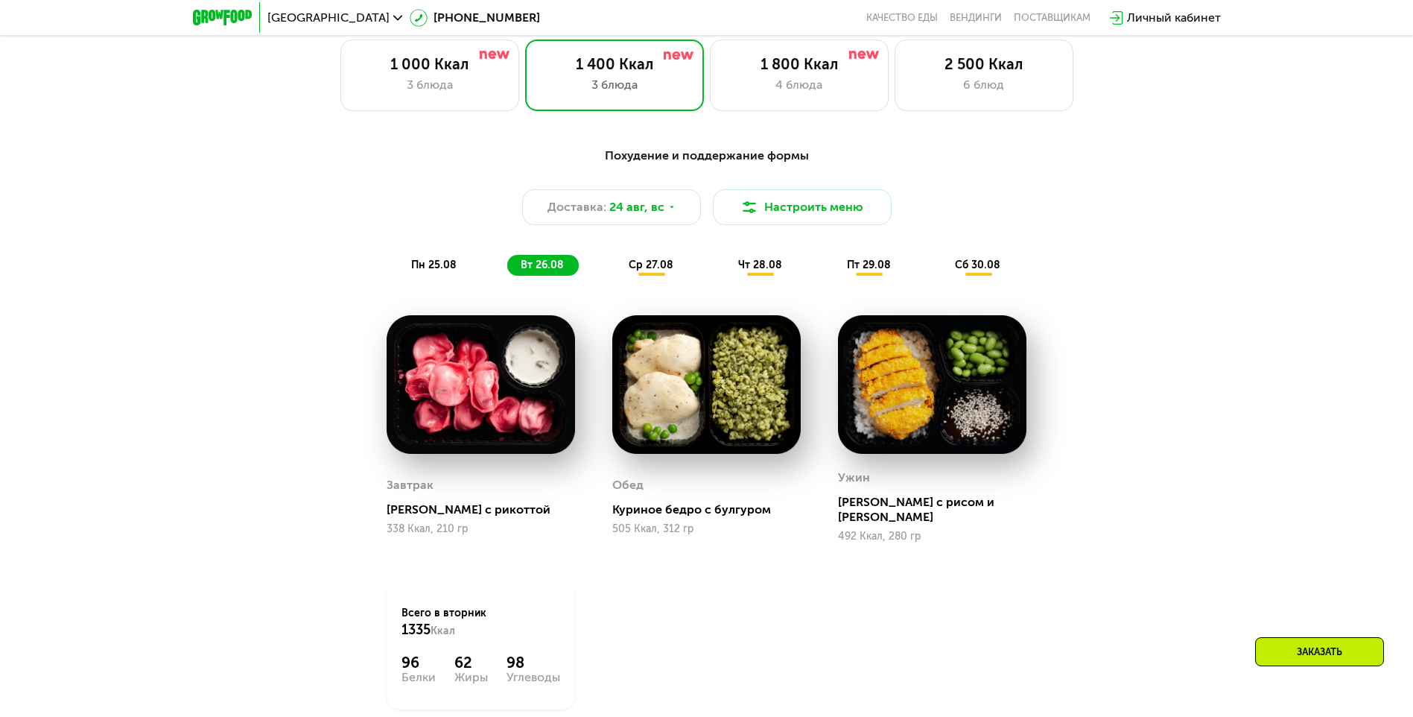
click at [631, 267] on span "ср 27.08" at bounding box center [651, 264] width 45 height 13
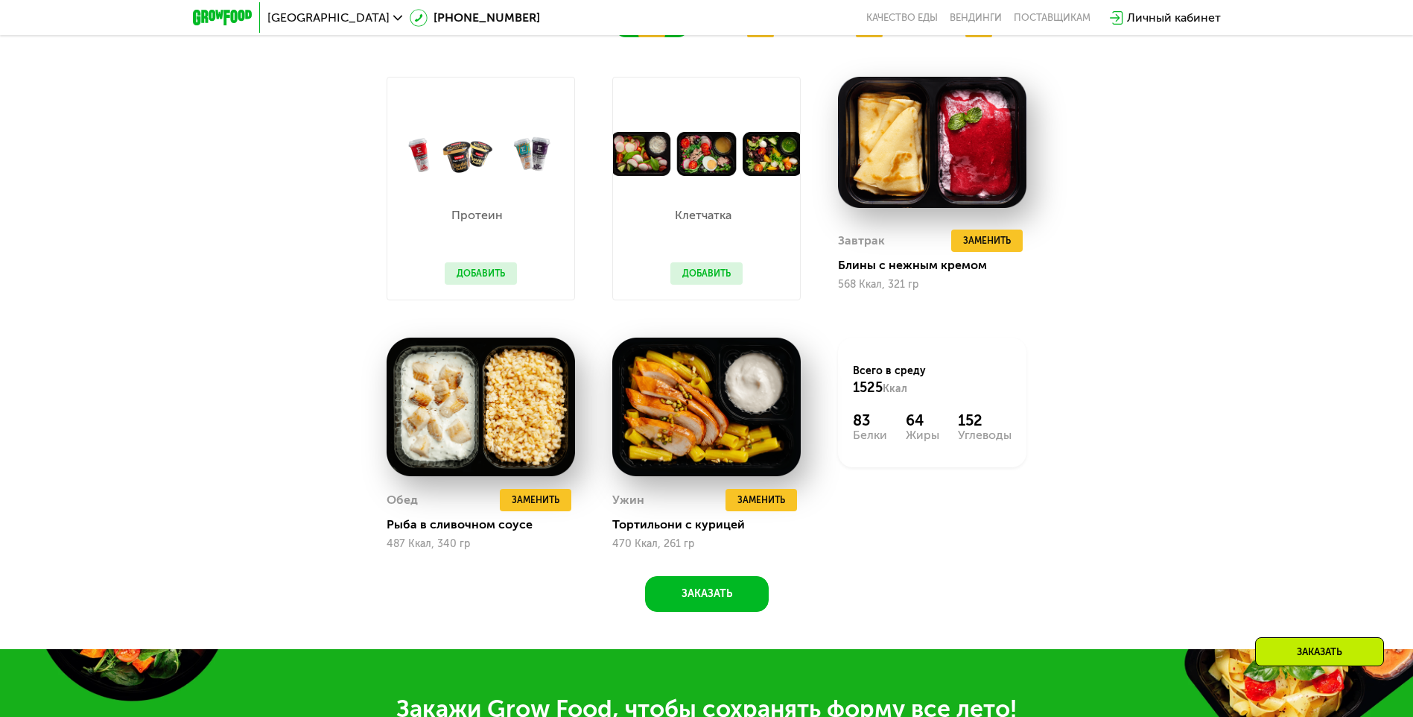
scroll to position [1069, 0]
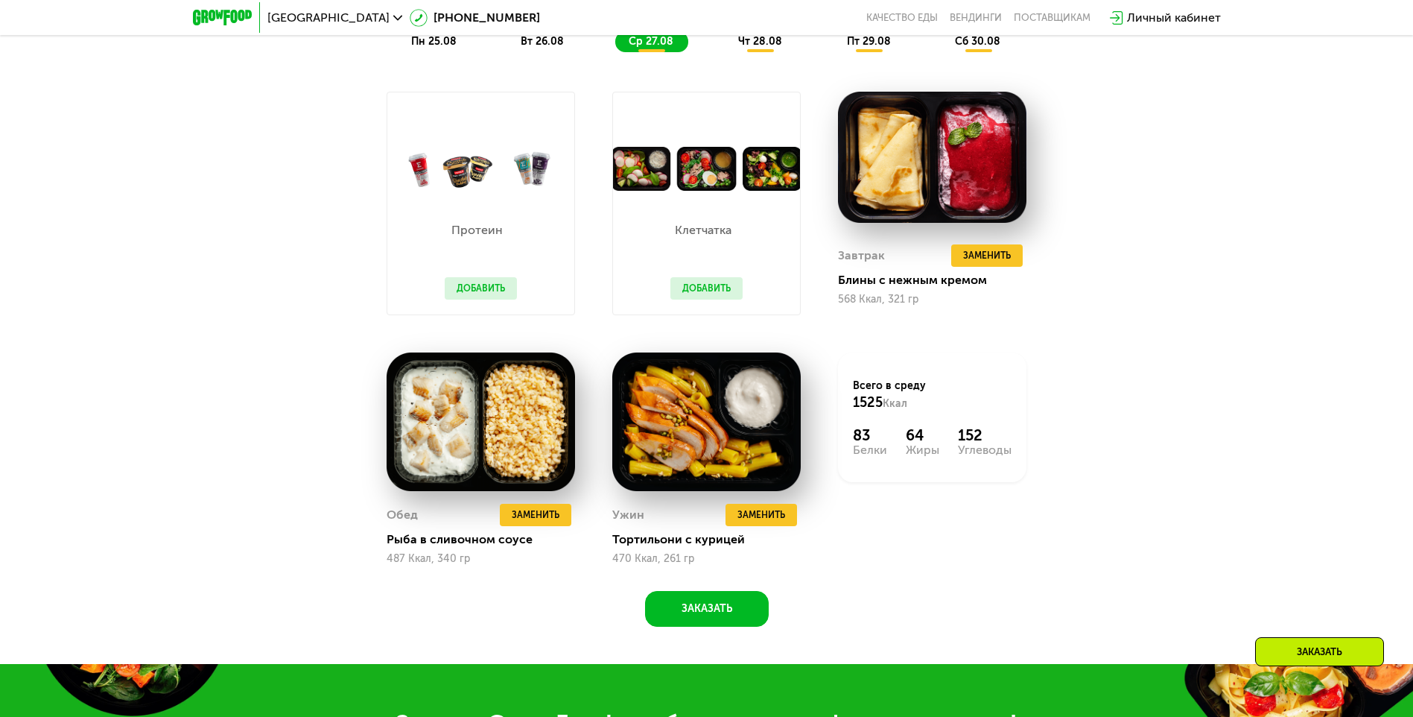
click at [507, 299] on button "Добавить" at bounding box center [481, 288] width 72 height 22
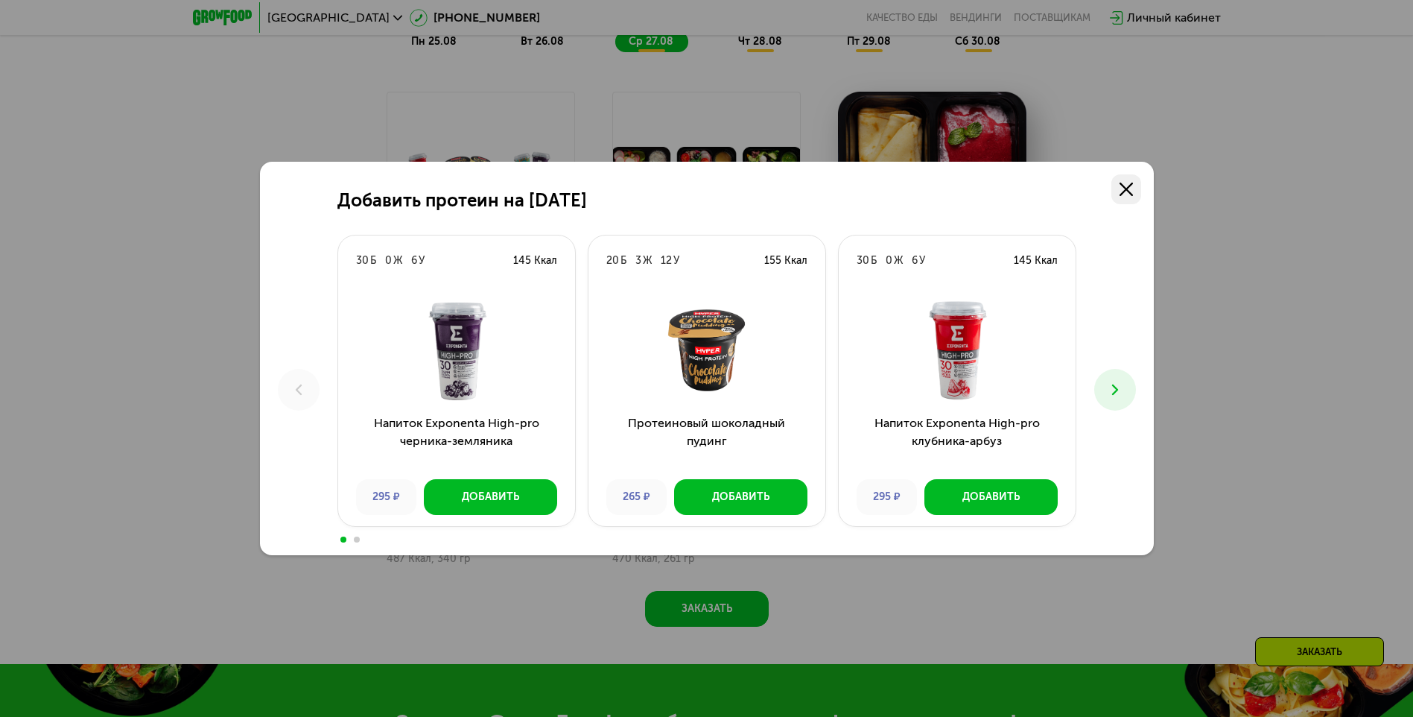
click at [1132, 191] on icon at bounding box center [1126, 189] width 13 height 13
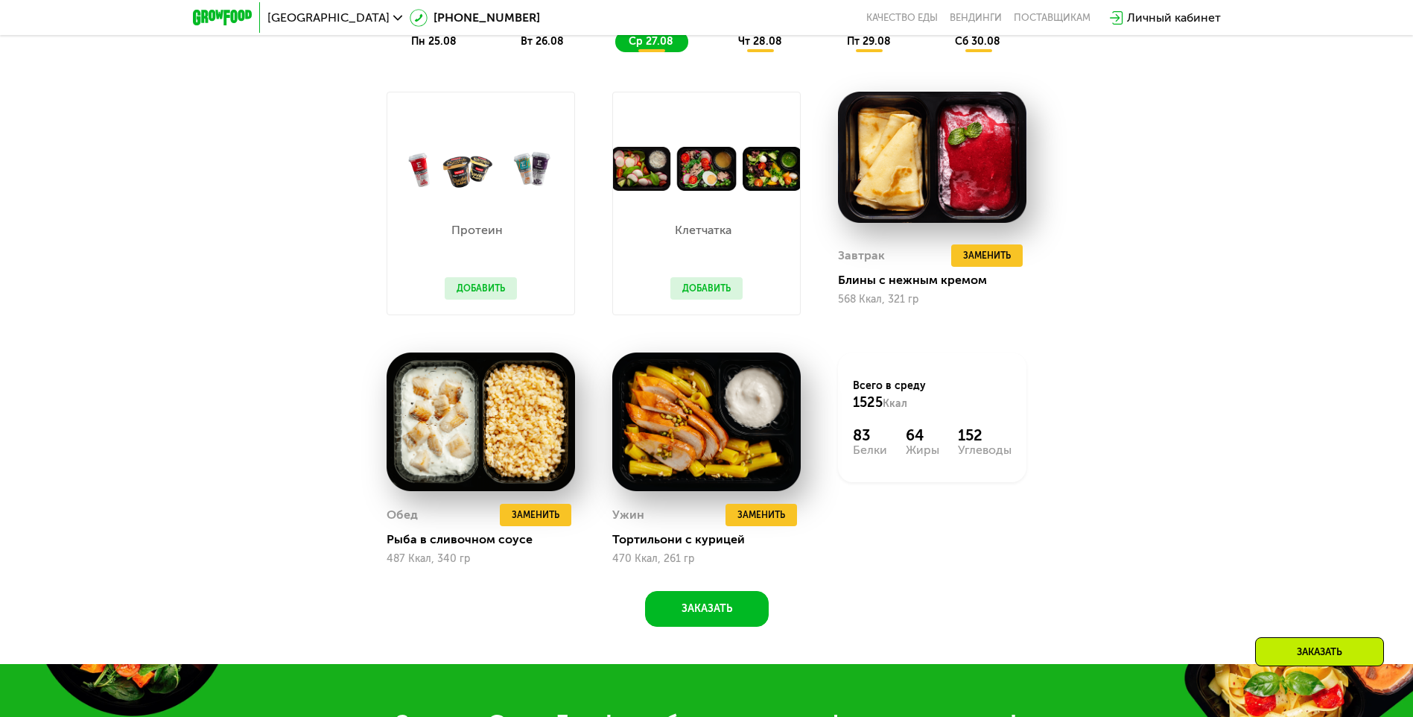
click at [709, 294] on button "Добавить" at bounding box center [706, 288] width 72 height 22
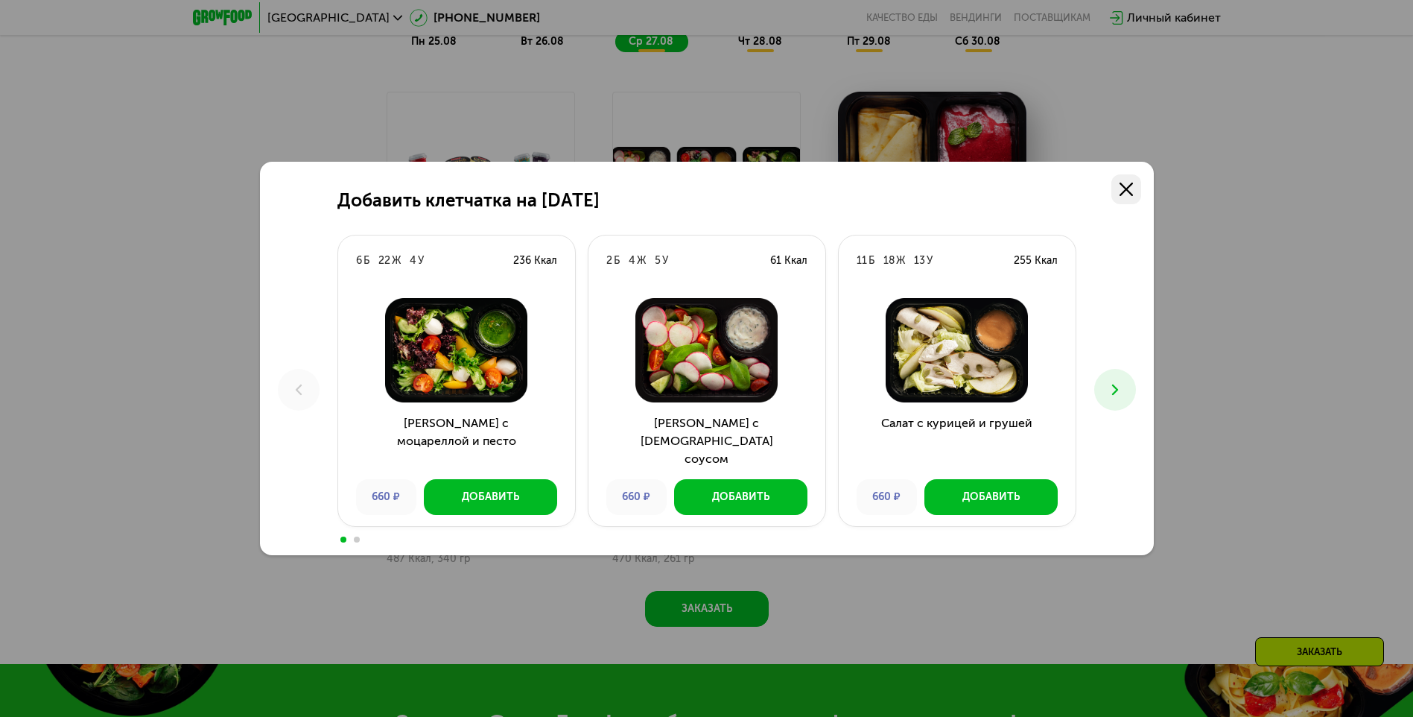
click at [1123, 182] on link at bounding box center [1126, 189] width 30 height 30
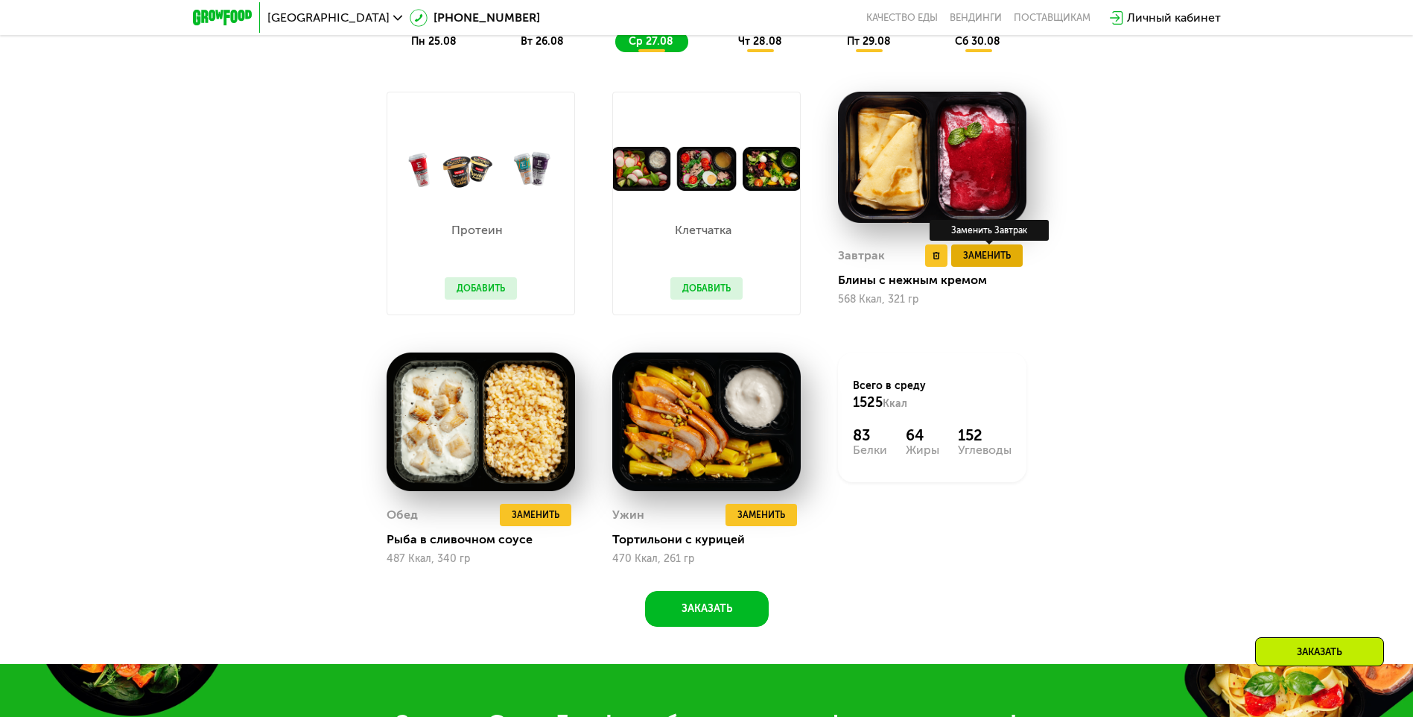
click at [965, 258] on span "Заменить" at bounding box center [987, 255] width 48 height 15
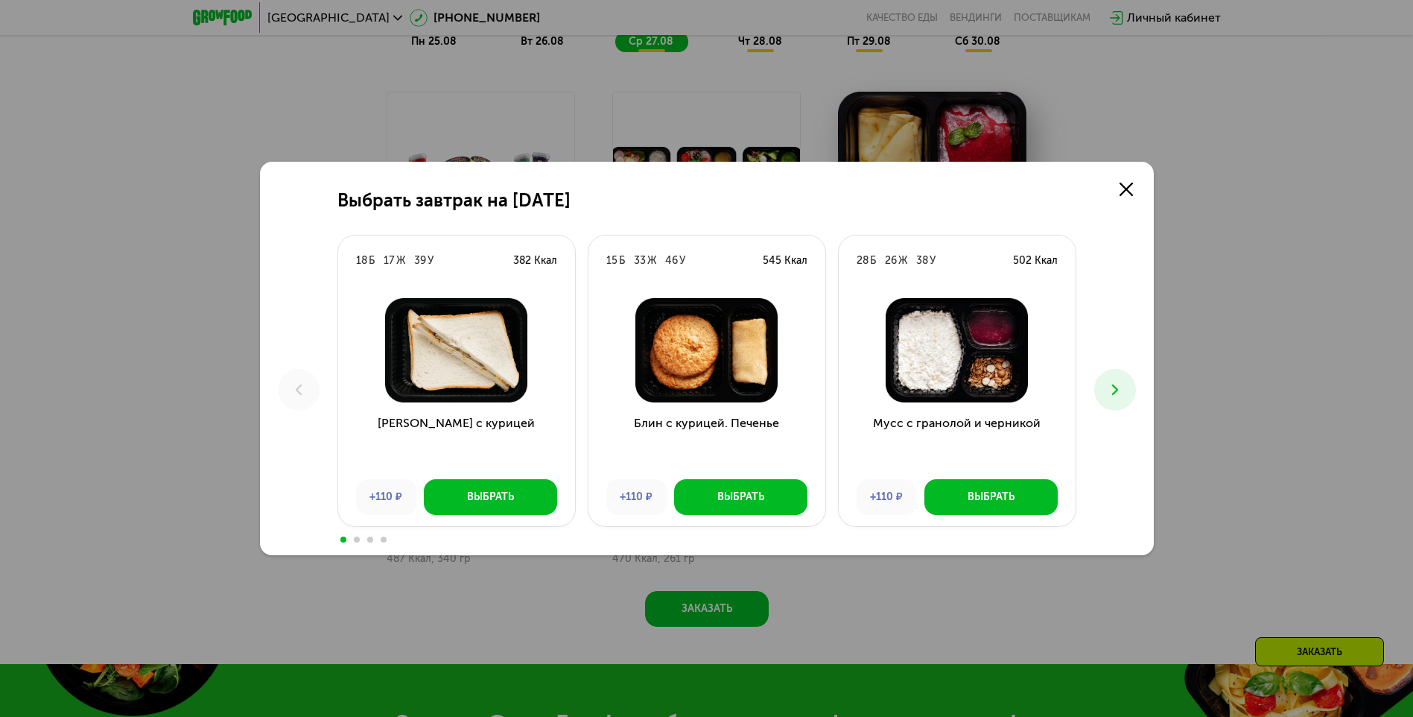
click at [1123, 382] on icon at bounding box center [1115, 390] width 18 height 18
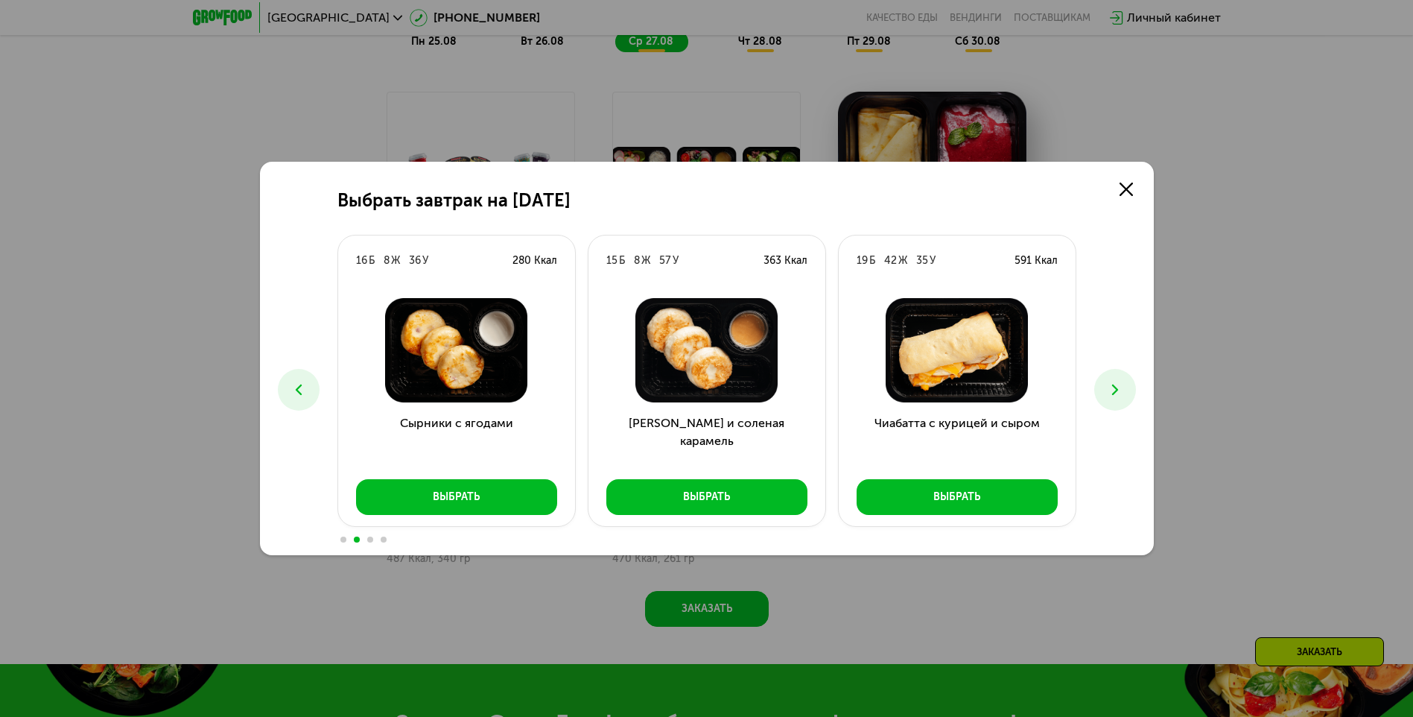
click at [1123, 382] on icon at bounding box center [1115, 390] width 18 height 18
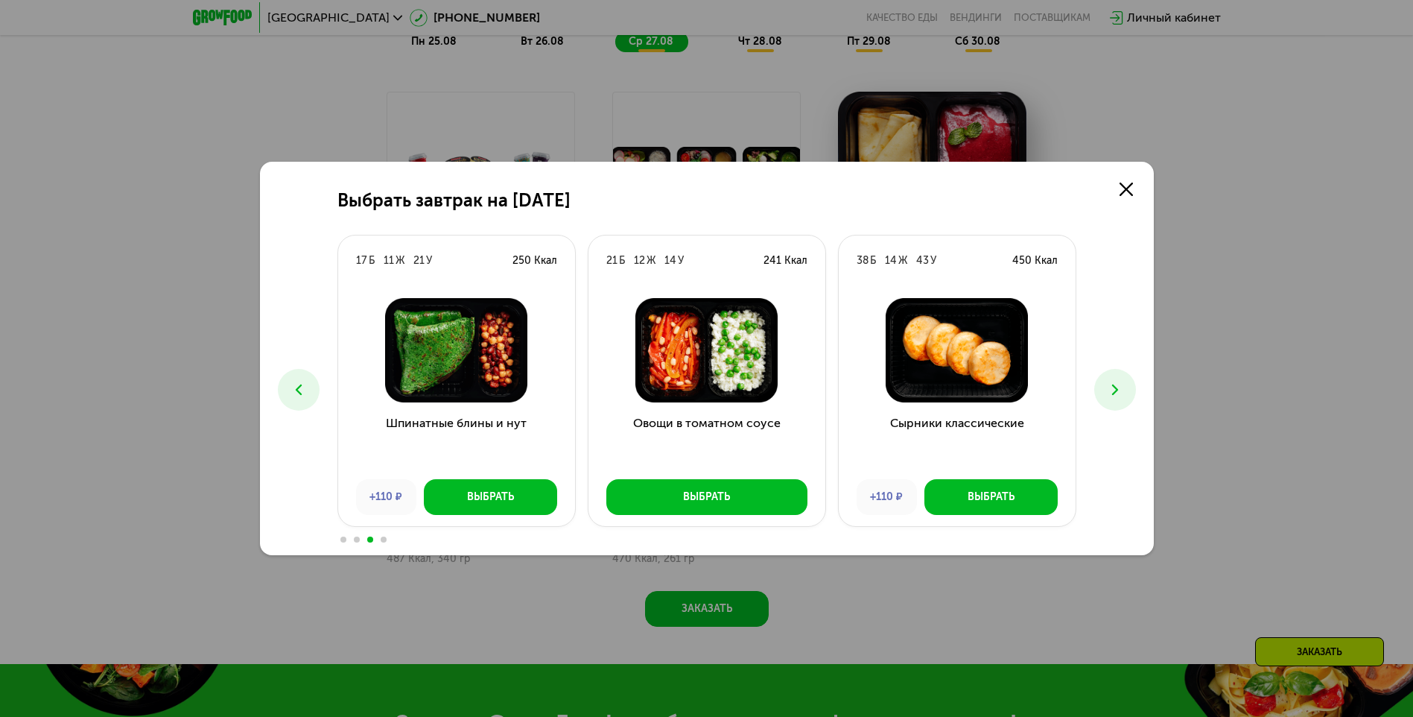
click at [309, 381] on button at bounding box center [299, 390] width 42 height 42
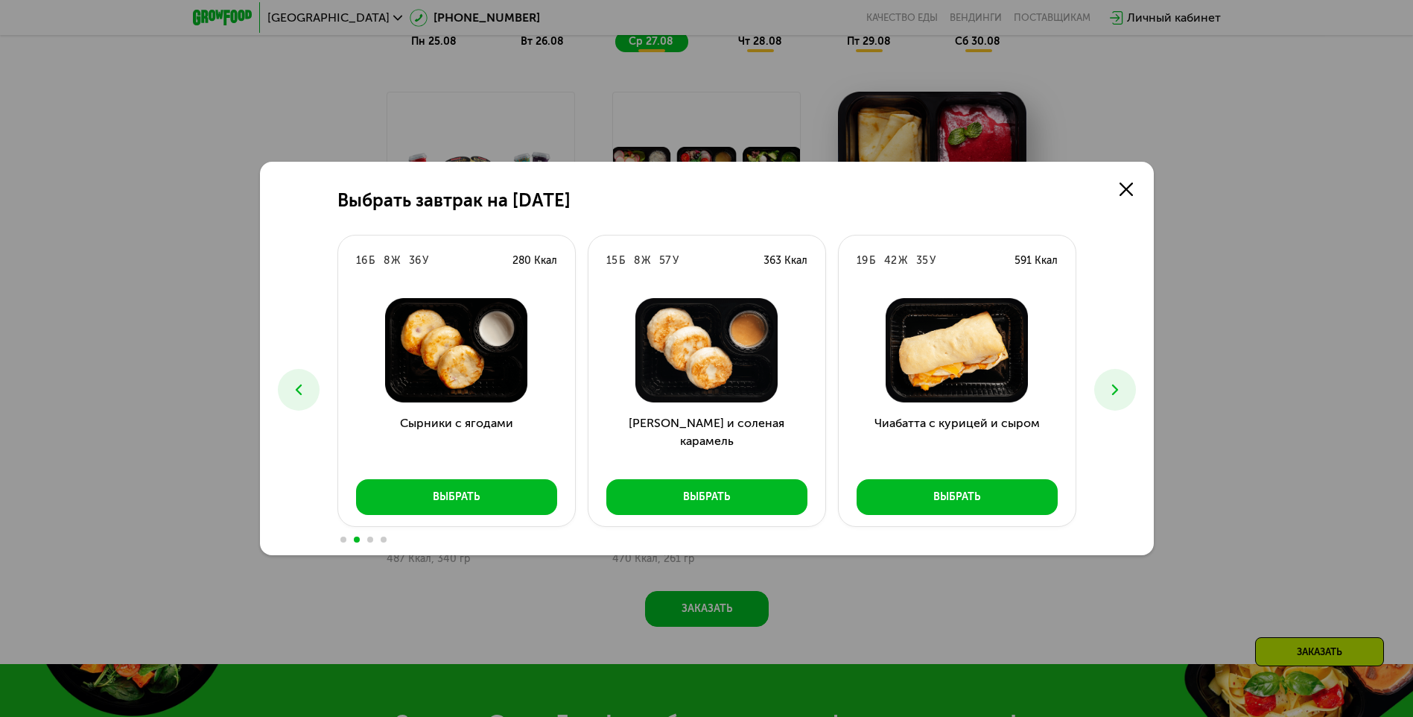
click at [1112, 393] on icon at bounding box center [1115, 390] width 18 height 18
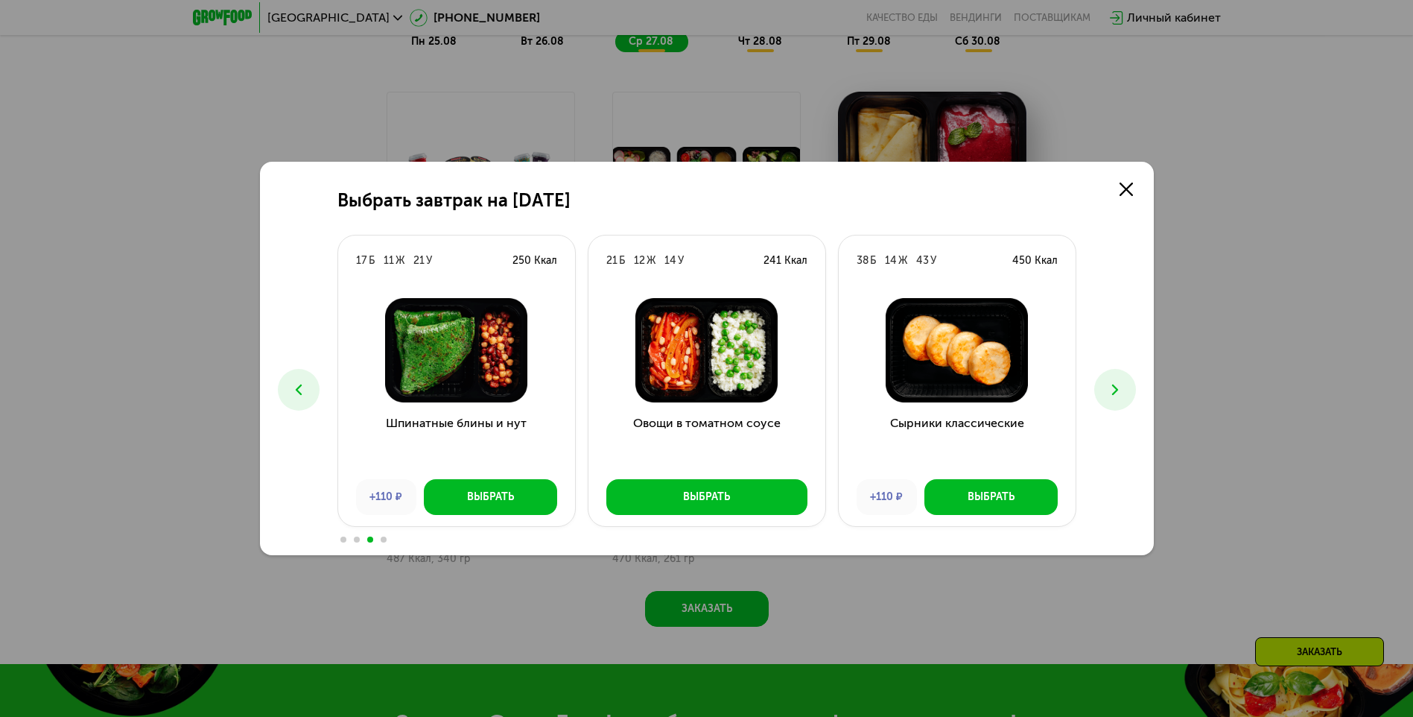
click at [1112, 393] on icon at bounding box center [1115, 390] width 18 height 18
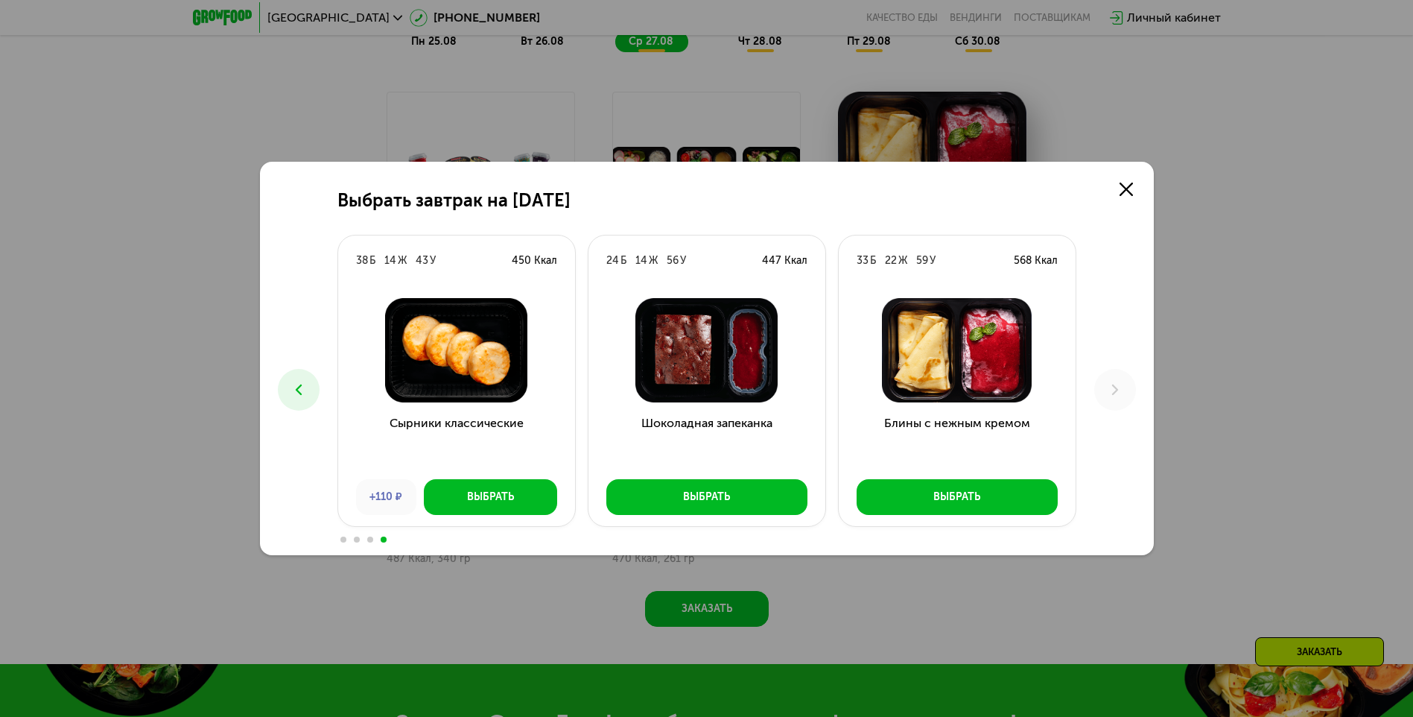
click at [294, 390] on icon at bounding box center [299, 390] width 18 height 18
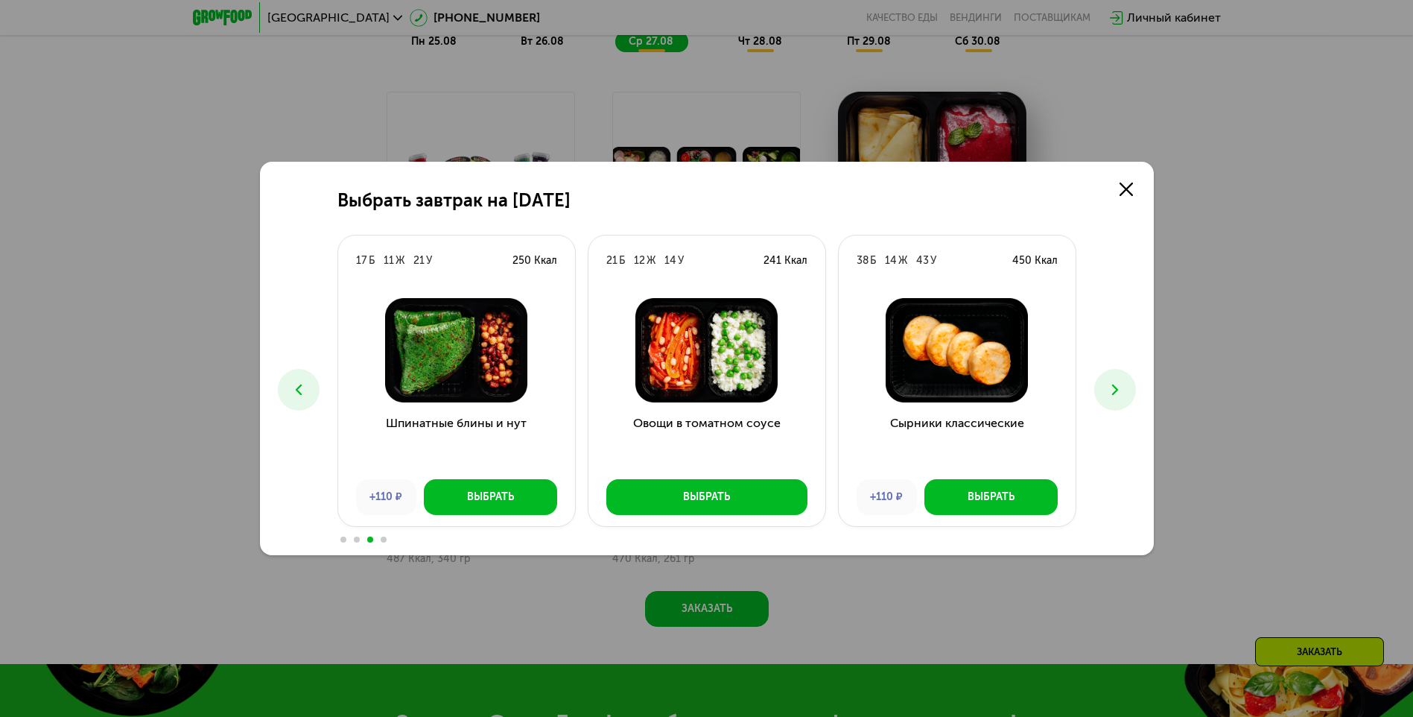
click at [294, 390] on icon at bounding box center [299, 390] width 18 height 18
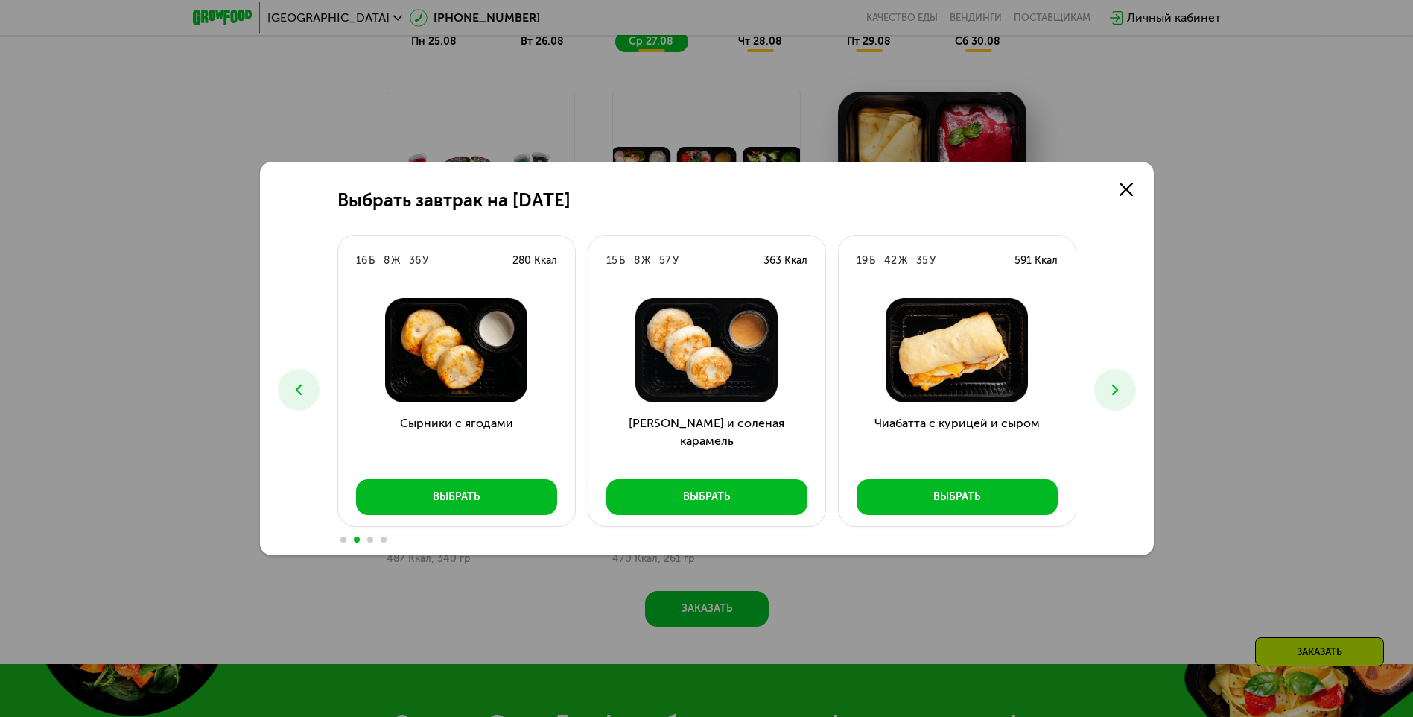
click at [1106, 394] on icon at bounding box center [1115, 390] width 18 height 18
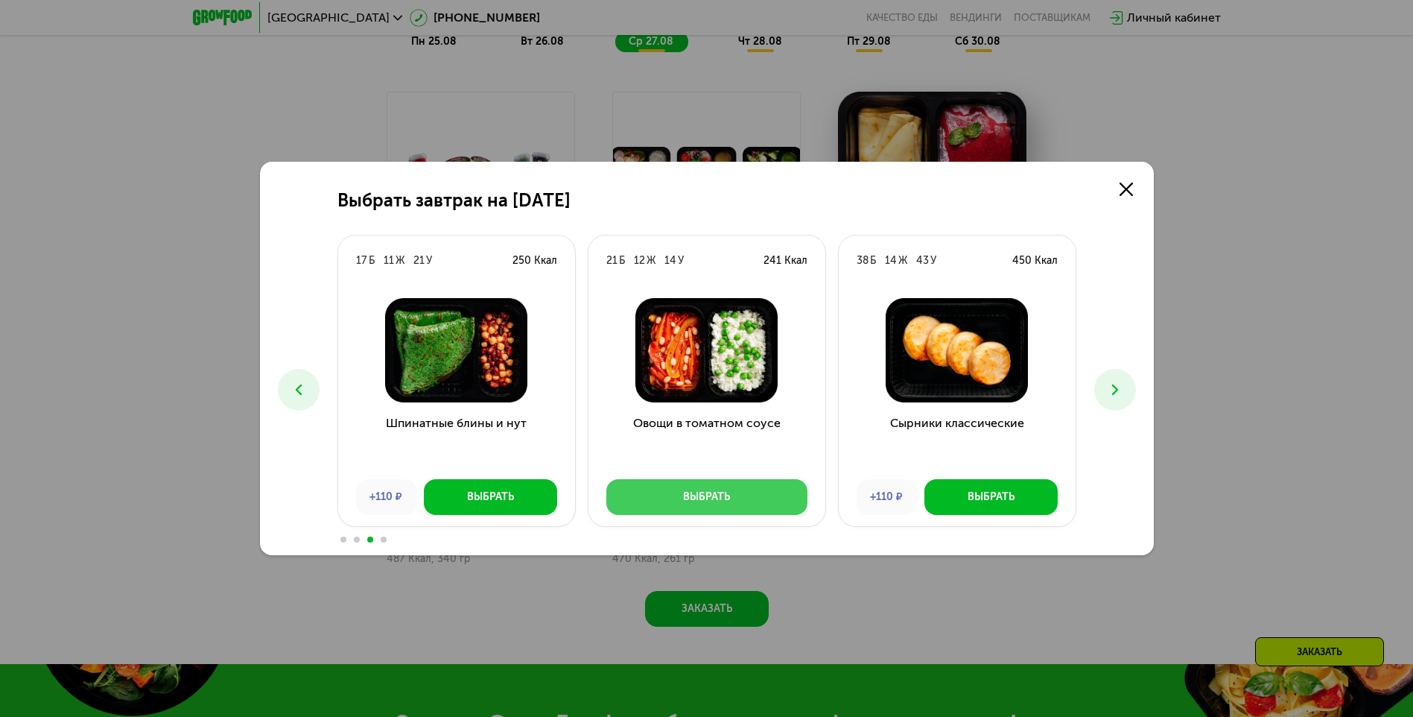
click at [694, 500] on div "Выбрать" at bounding box center [706, 496] width 47 height 15
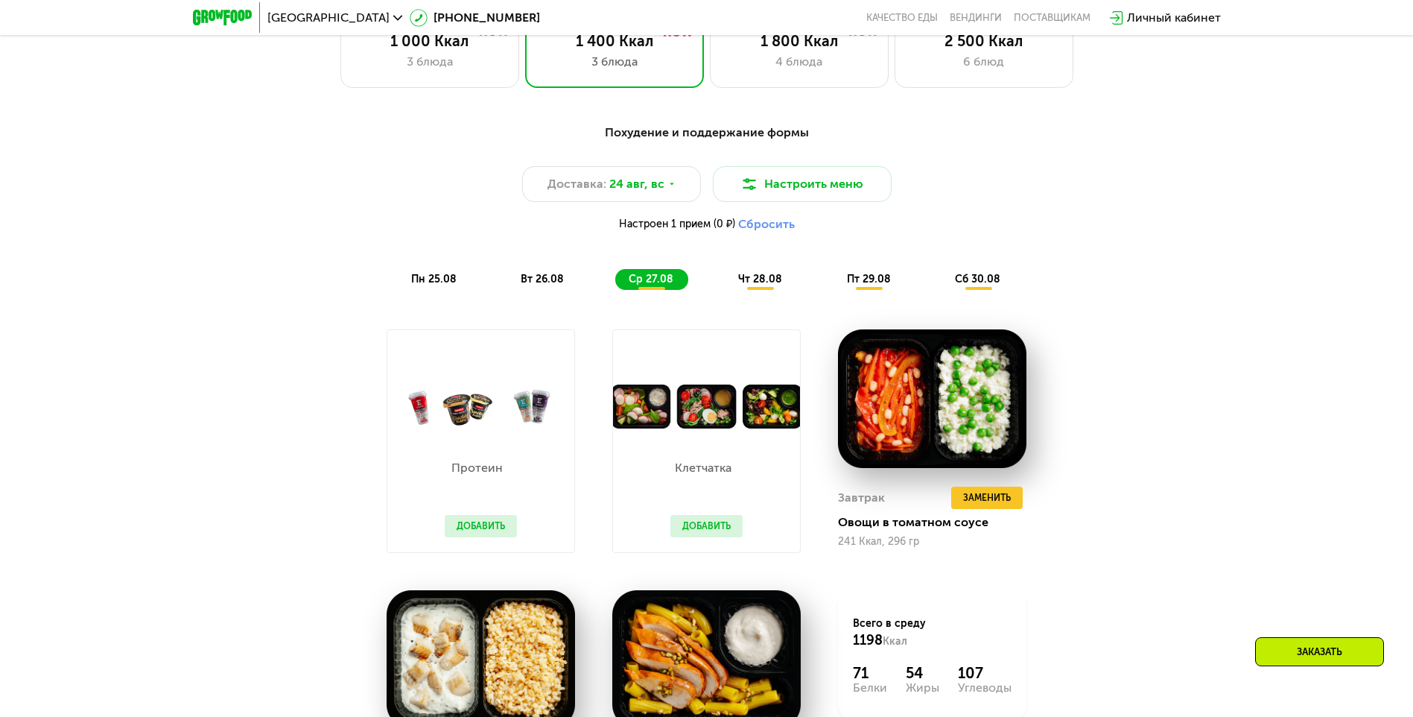
scroll to position [846, 0]
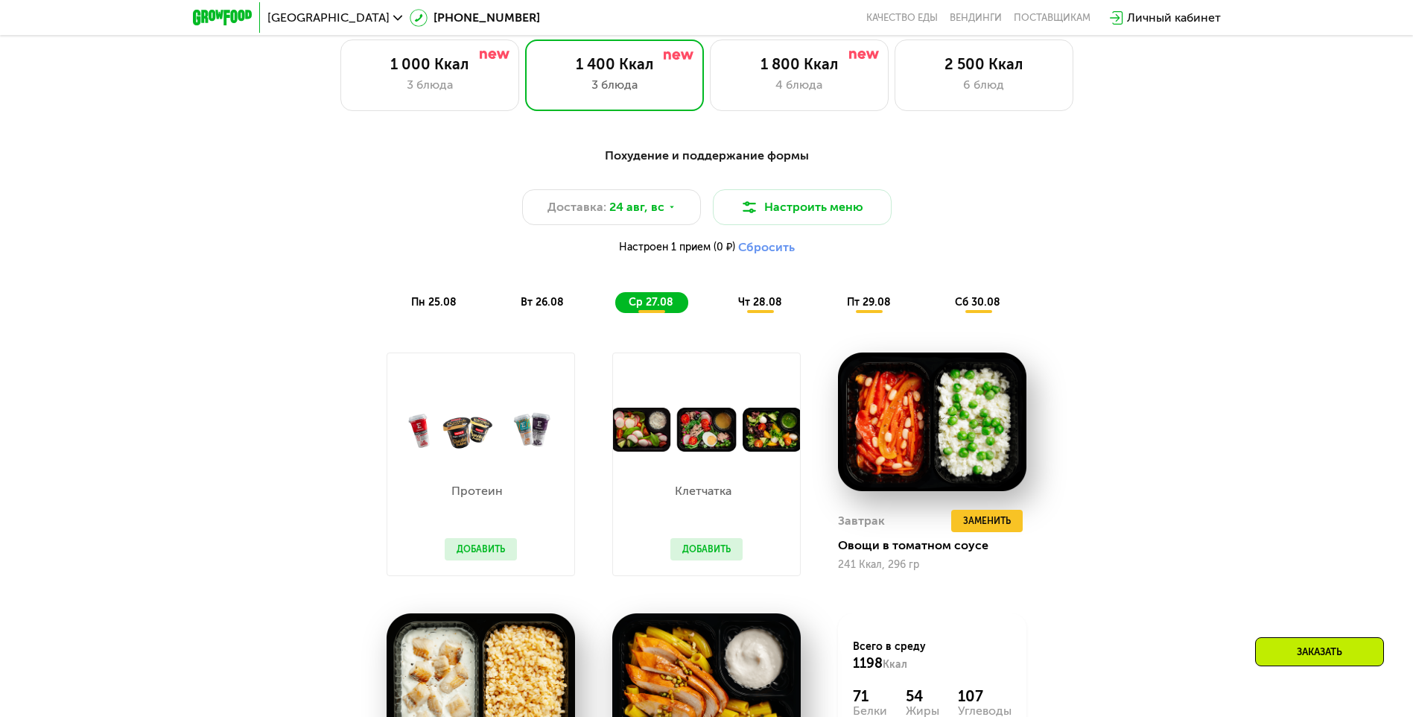
click at [738, 302] on span "чт 28.08" at bounding box center [760, 302] width 44 height 13
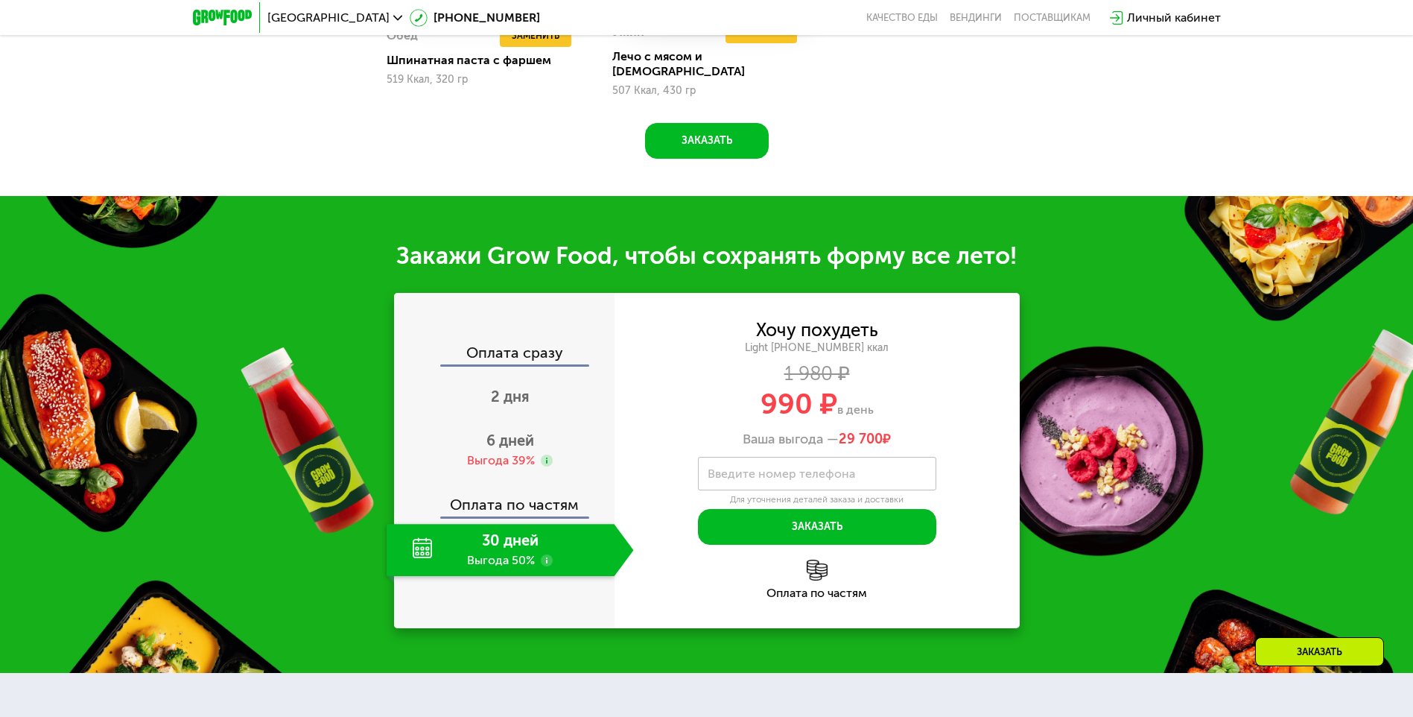
scroll to position [1590, 0]
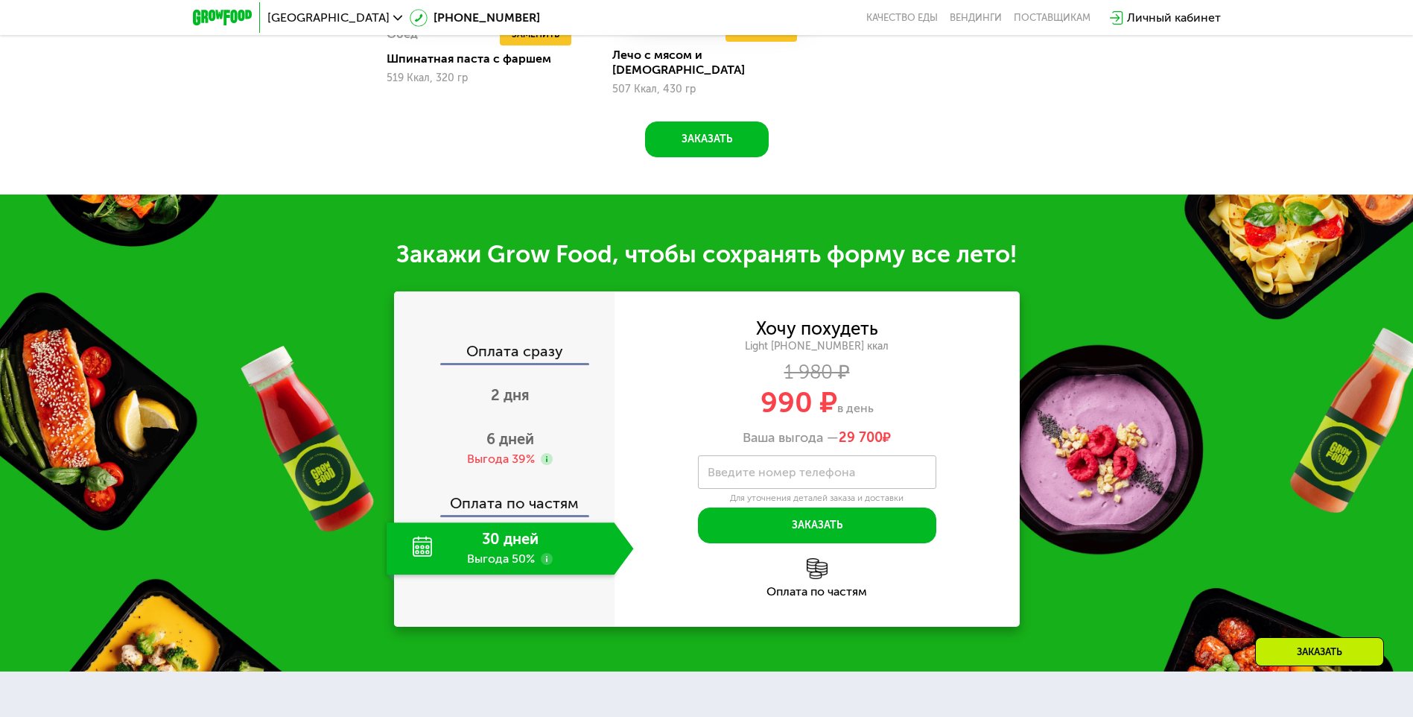
drag, startPoint x: 841, startPoint y: 430, endPoint x: 921, endPoint y: 420, distance: 80.3
click at [921, 430] on div "Ваша выгода — 29 700 ₽" at bounding box center [817, 438] width 405 height 16
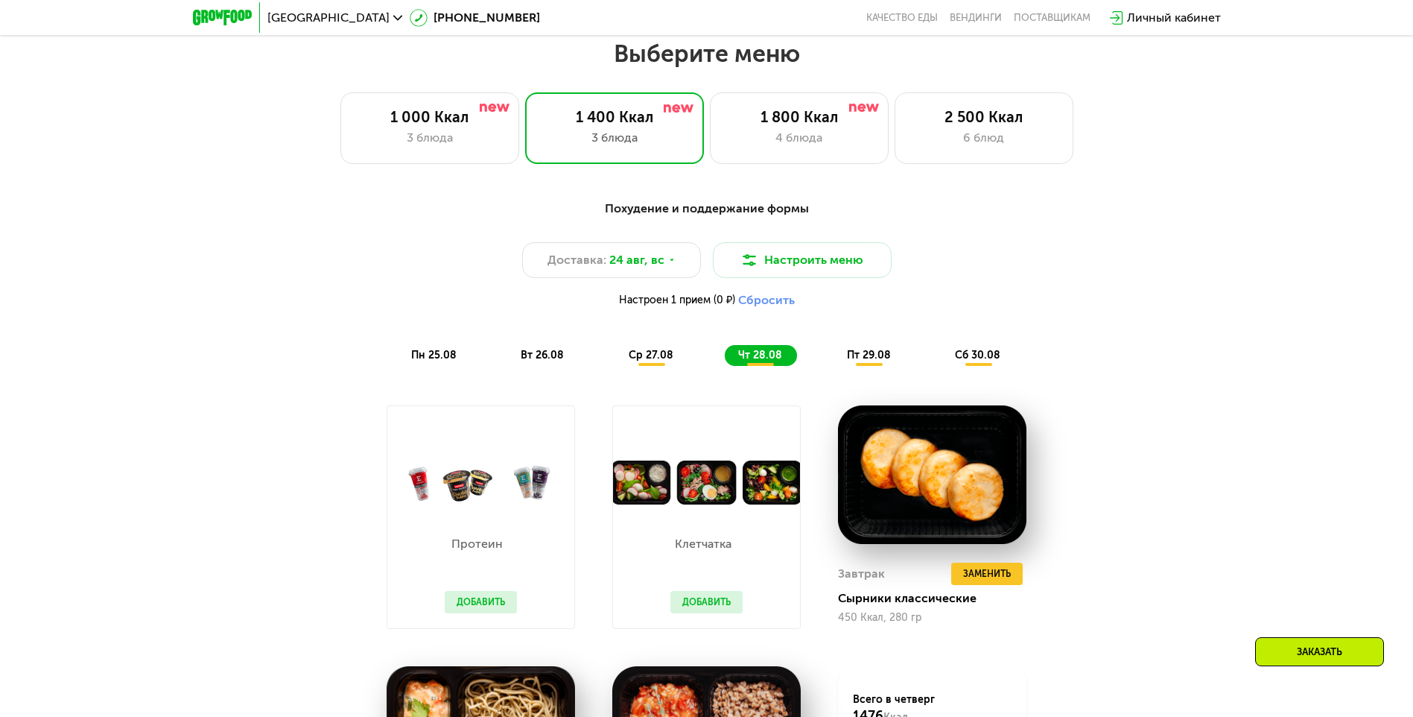
scroll to position [771, 0]
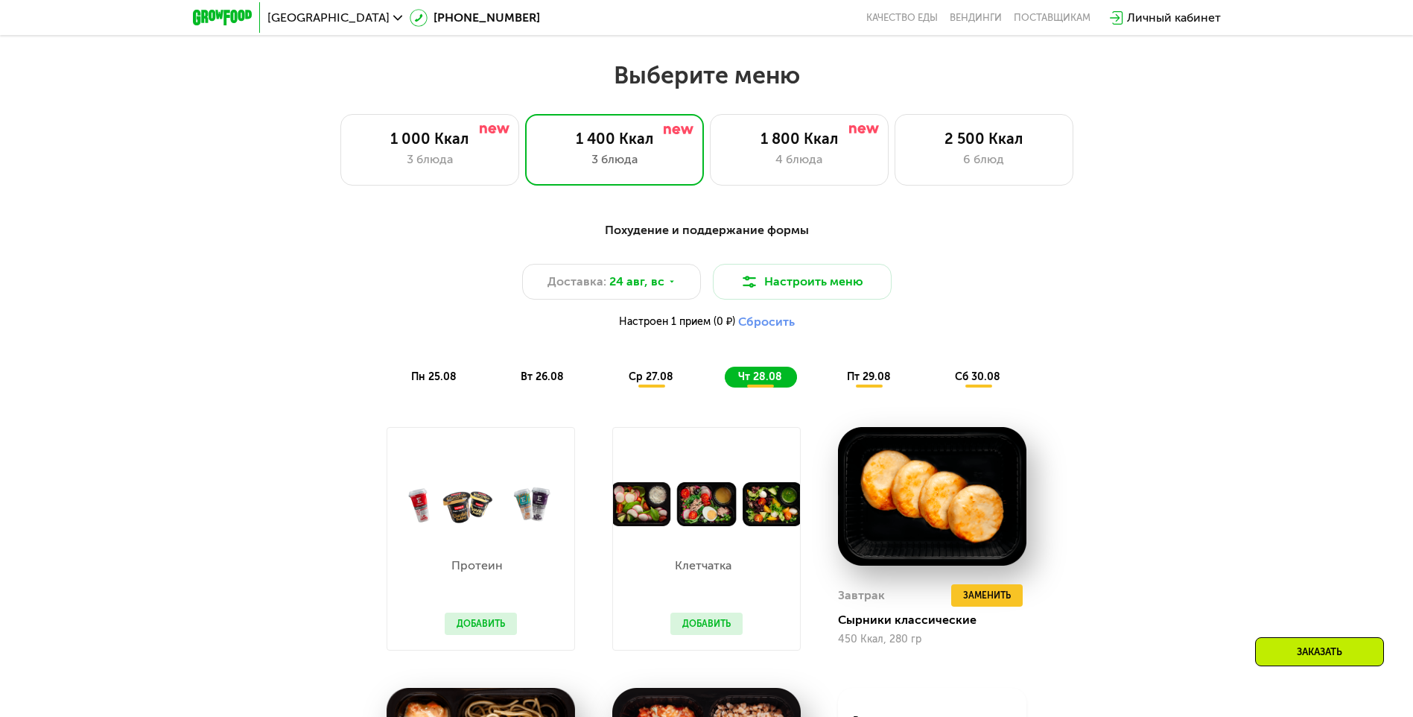
click at [942, 372] on div "пт 29.08" at bounding box center [979, 377] width 74 height 21
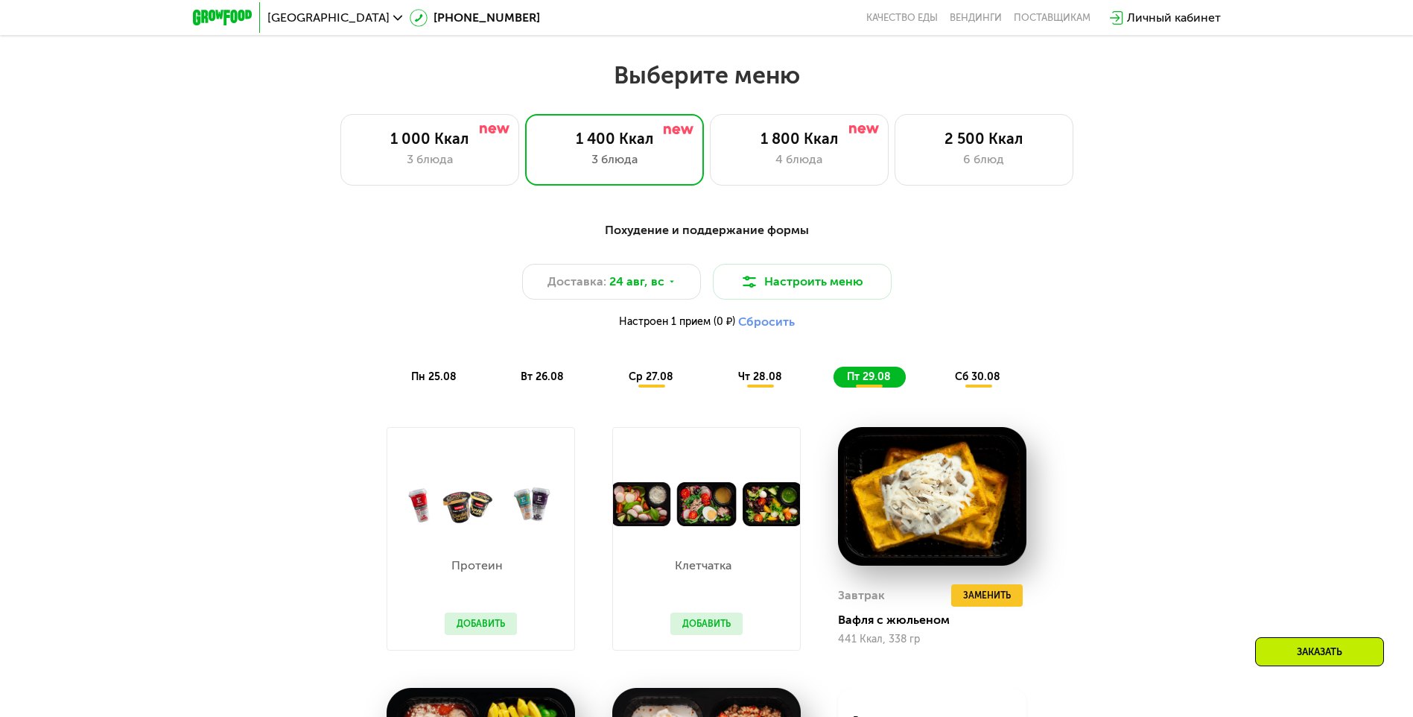
click at [971, 382] on span "сб 30.08" at bounding box center [977, 376] width 45 height 13
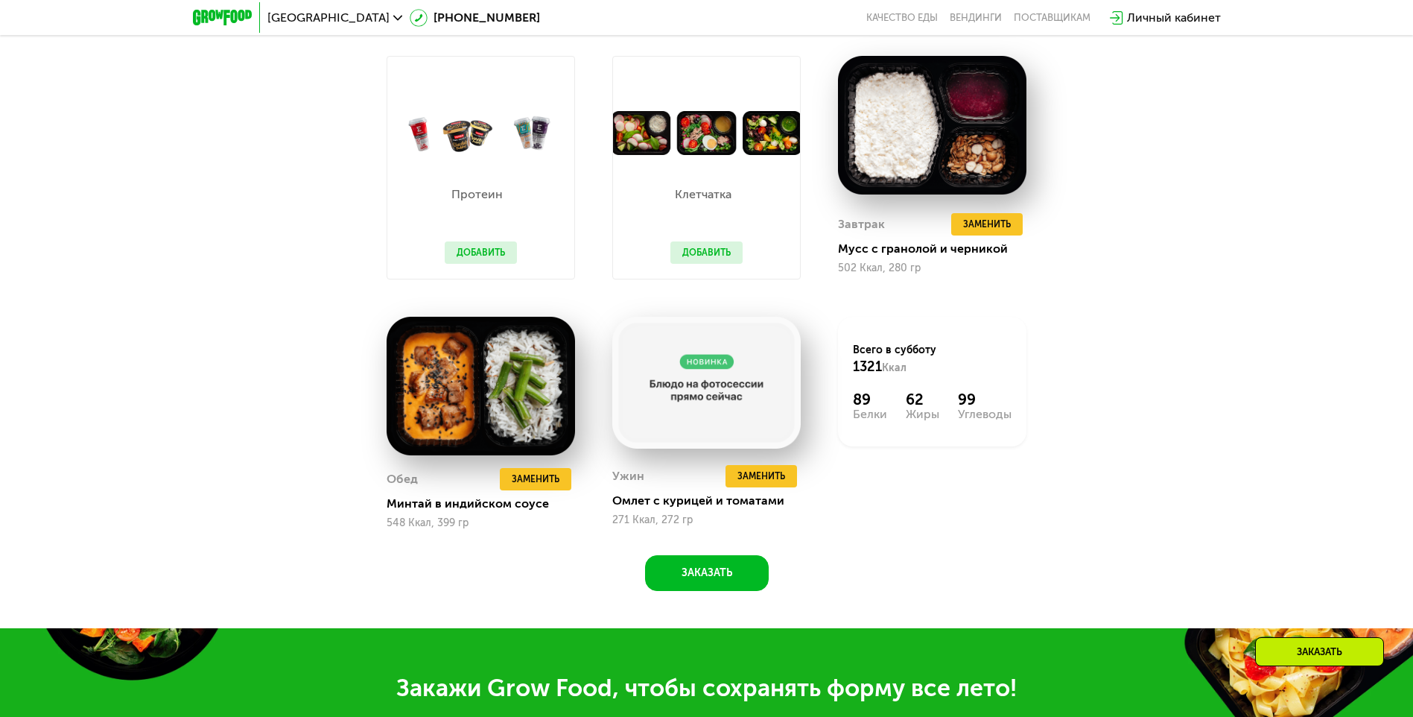
scroll to position [1143, 0]
